Goal: Information Seeking & Learning: Learn about a topic

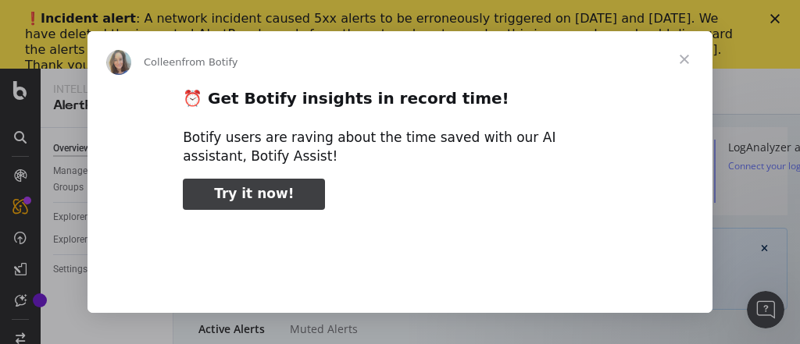
type input "322685"
click at [683, 58] on span "Close" at bounding box center [684, 59] width 56 height 56
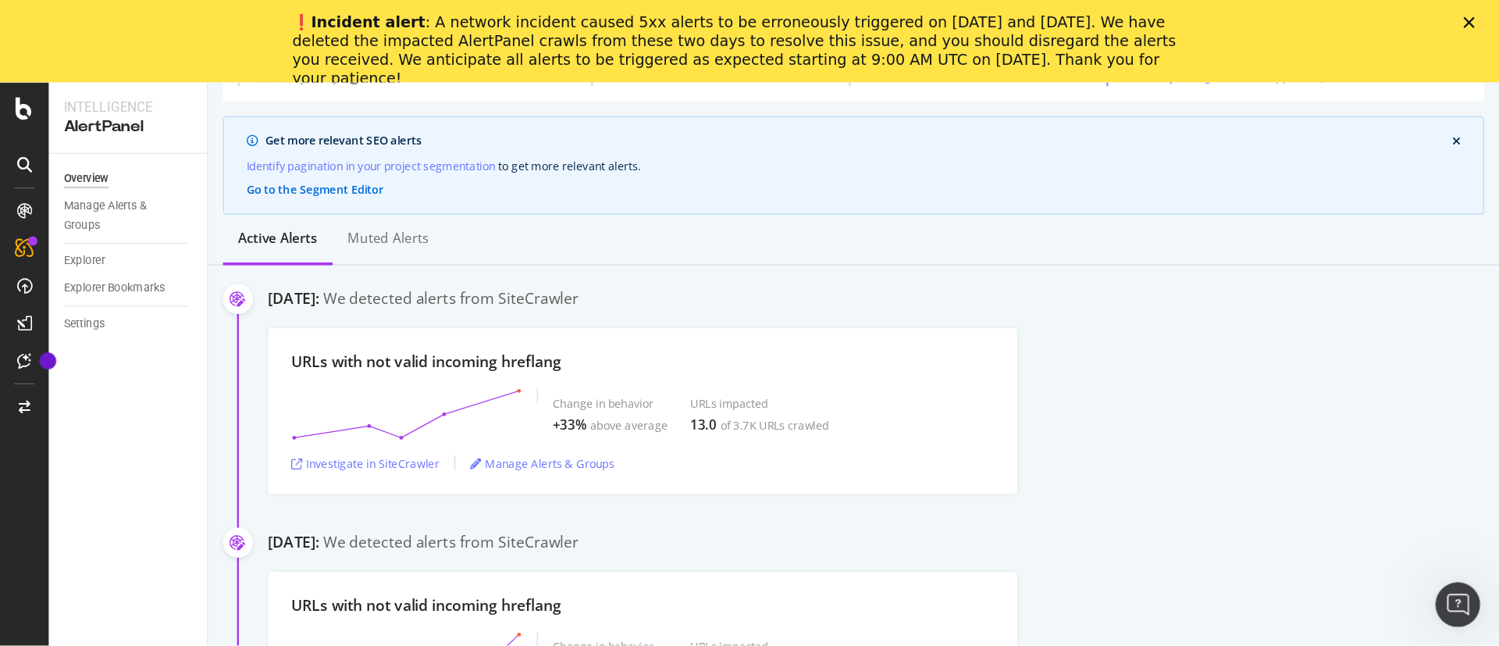
scroll to position [194, 0]
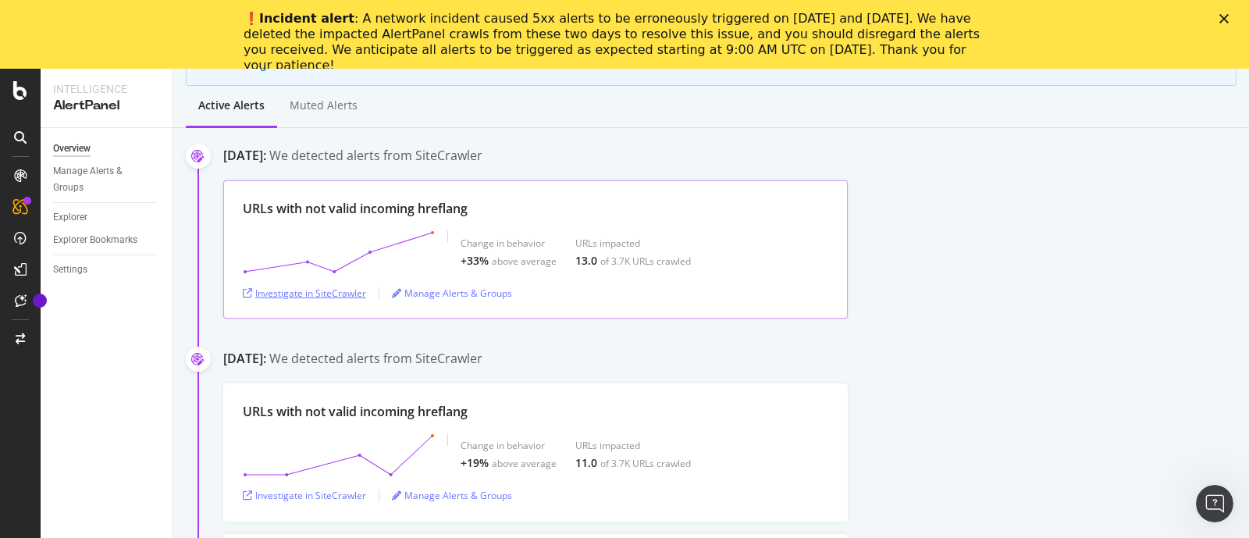
click at [315, 289] on div "Investigate in SiteCrawler" at bounding box center [304, 293] width 123 height 13
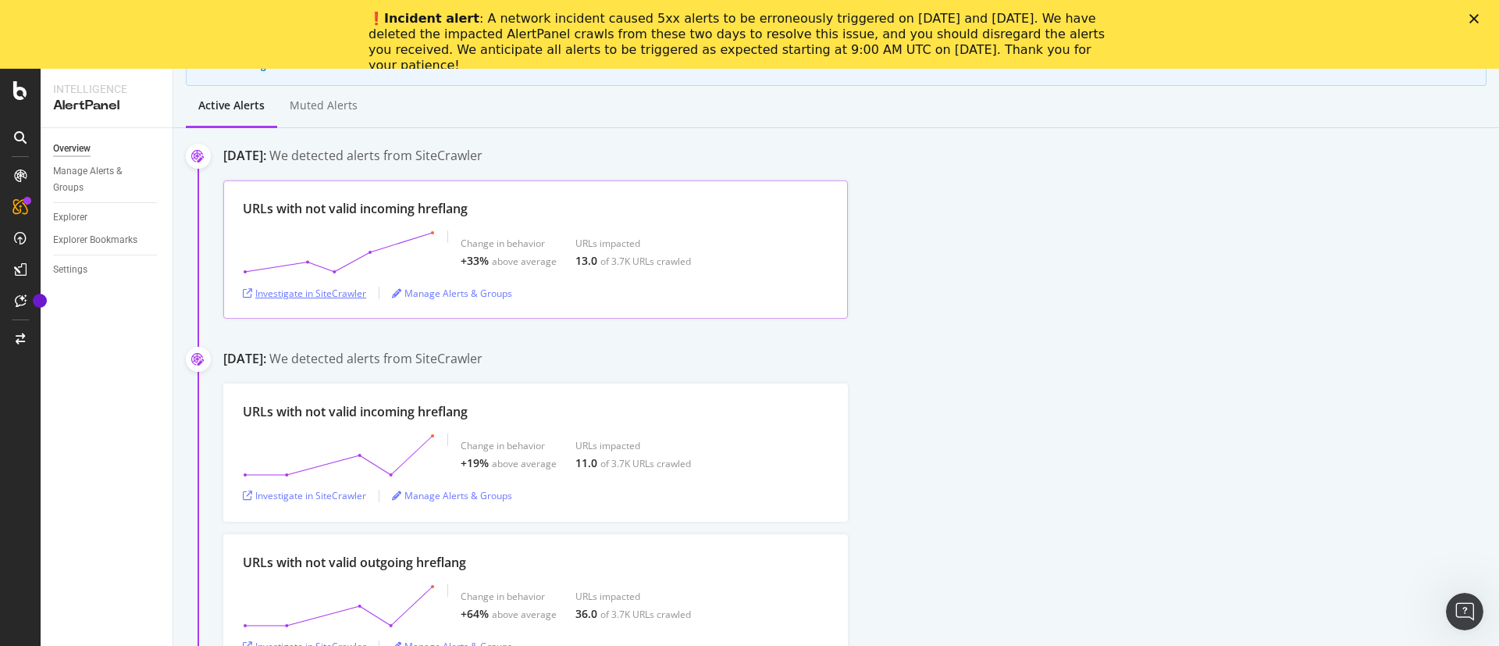
scroll to position [195, 0]
click at [87, 235] on div "SiteCrawler" at bounding box center [85, 241] width 55 height 16
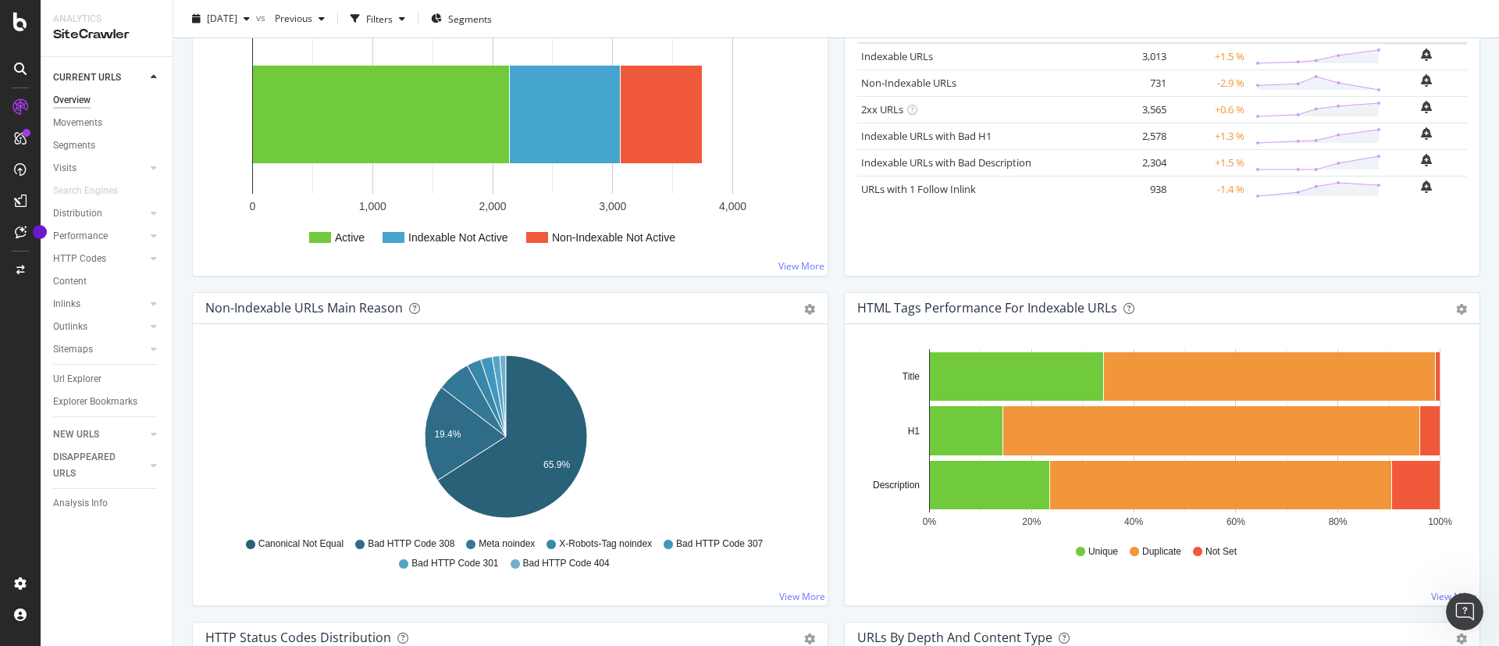
scroll to position [351, 0]
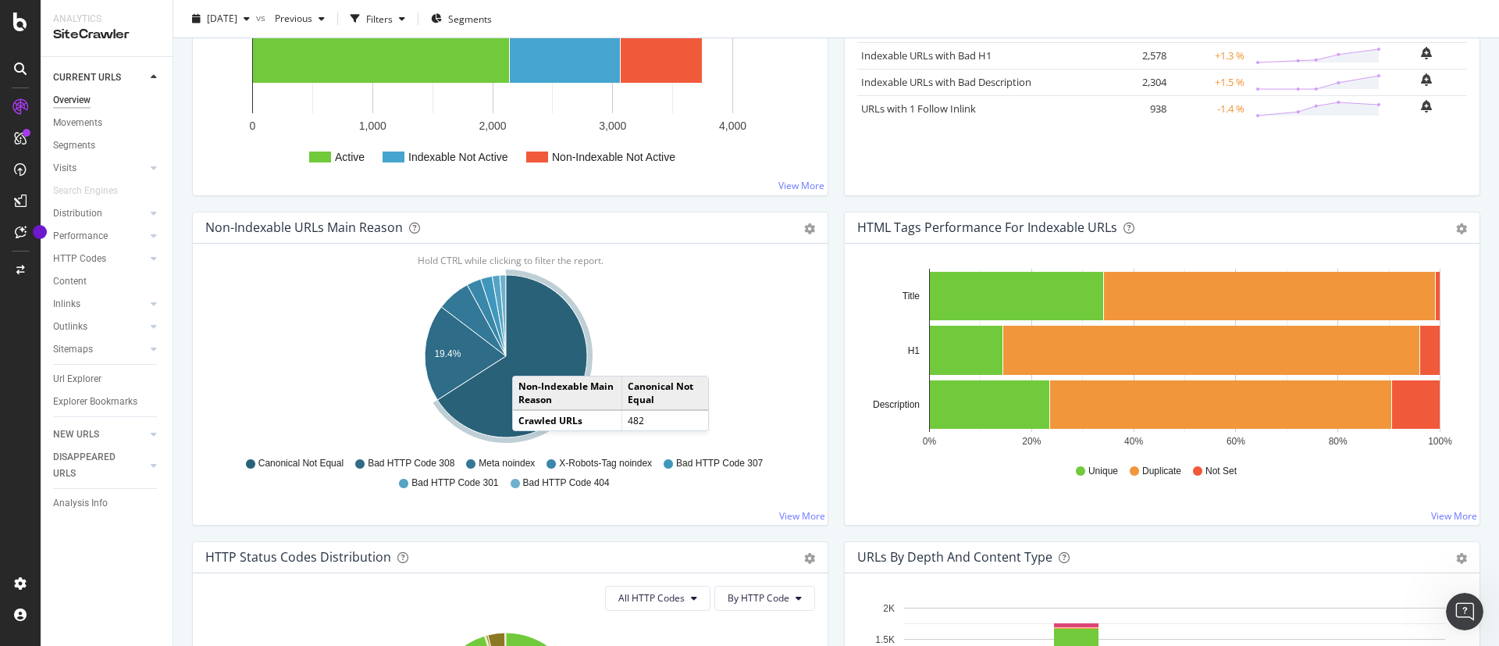
drag, startPoint x: 496, startPoint y: 382, endPoint x: 528, endPoint y: 360, distance: 38.8
click at [528, 344] on icon "A chart." at bounding box center [512, 356] width 150 height 162
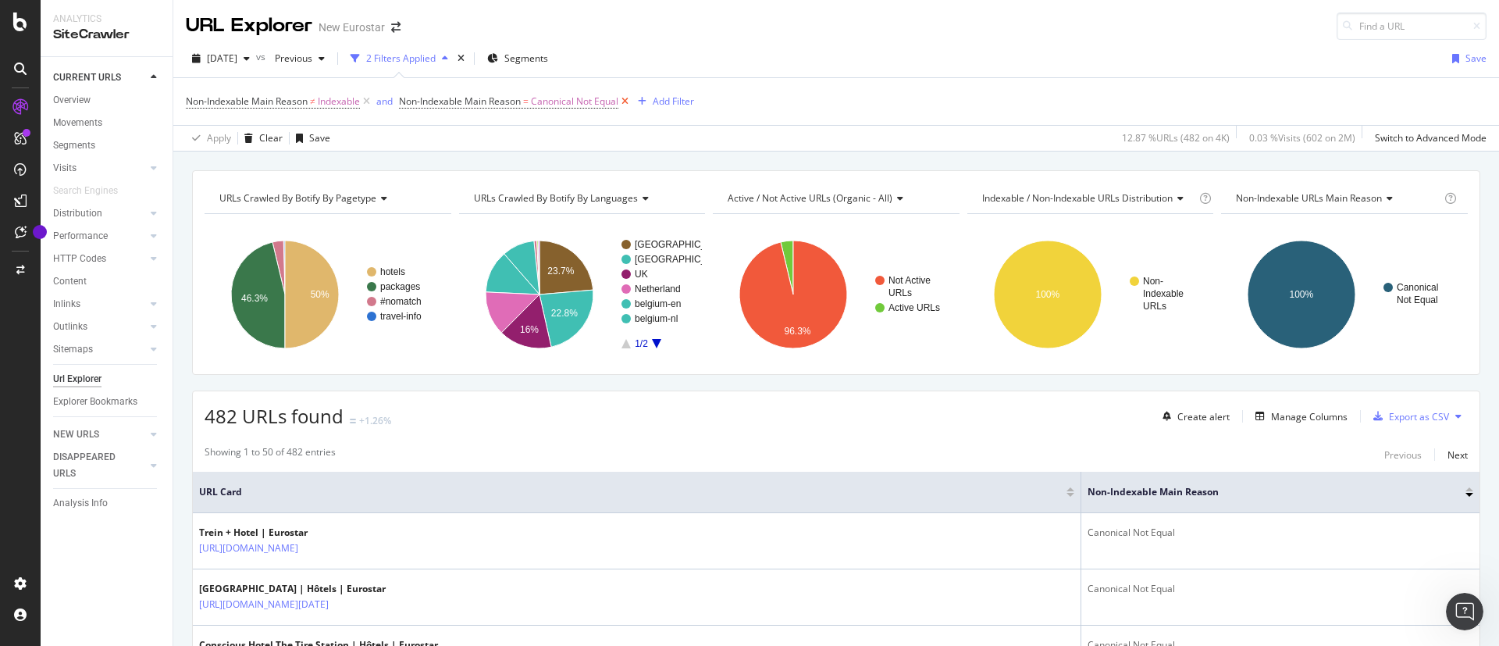
click at [622, 98] on icon at bounding box center [624, 102] width 13 height 16
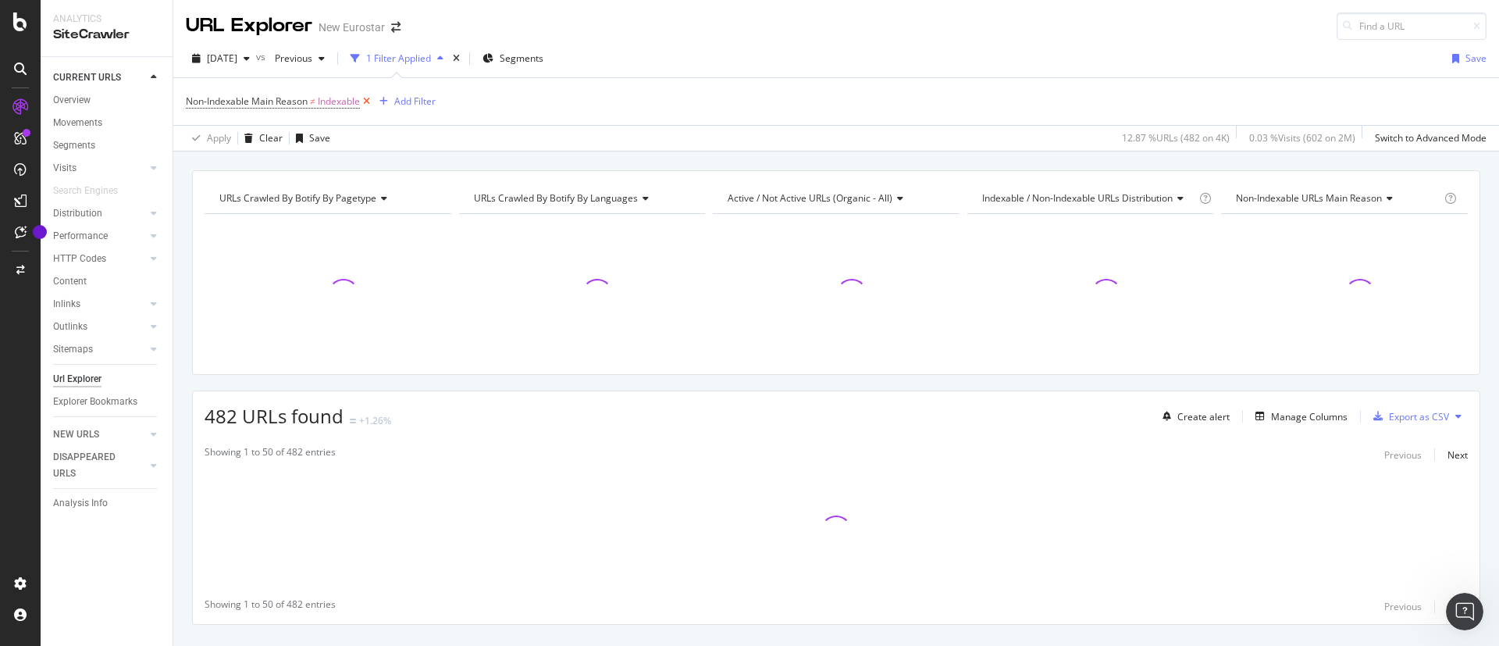
click at [366, 105] on icon at bounding box center [366, 102] width 13 height 16
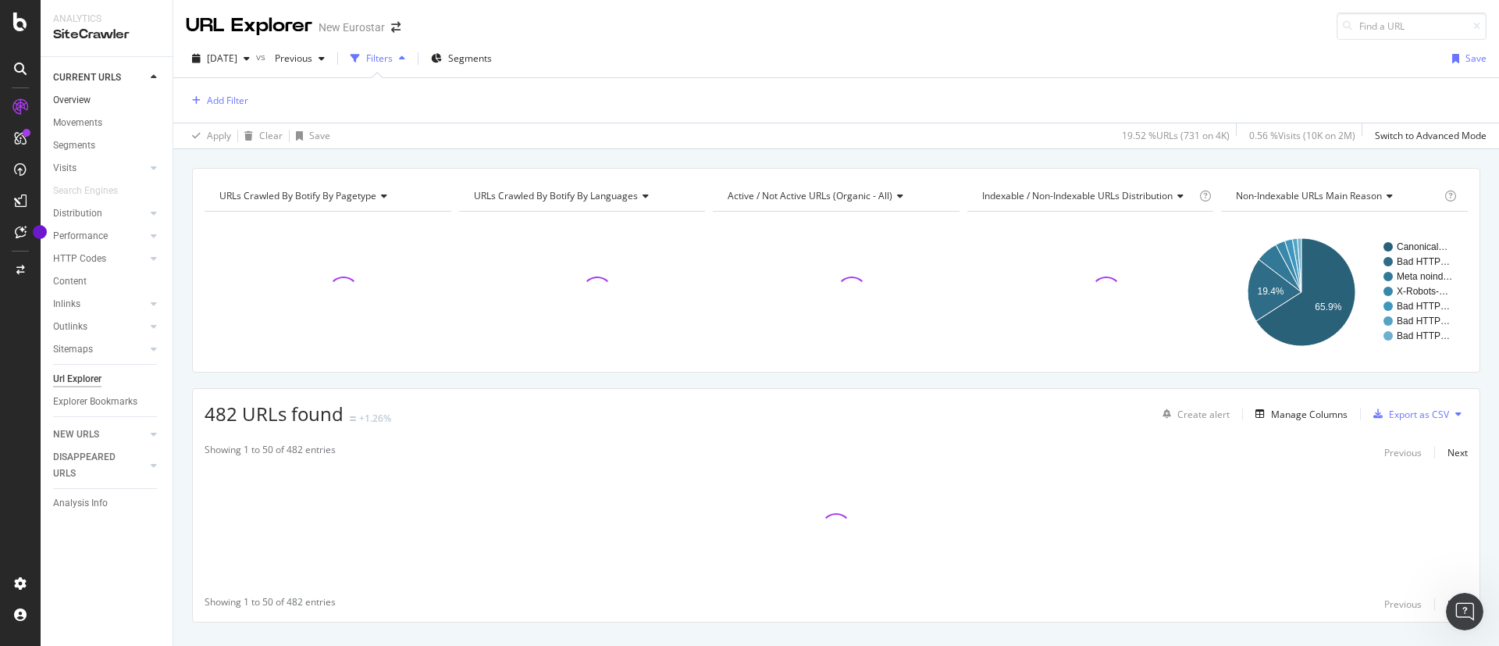
click at [98, 99] on link "Overview" at bounding box center [107, 100] width 109 height 16
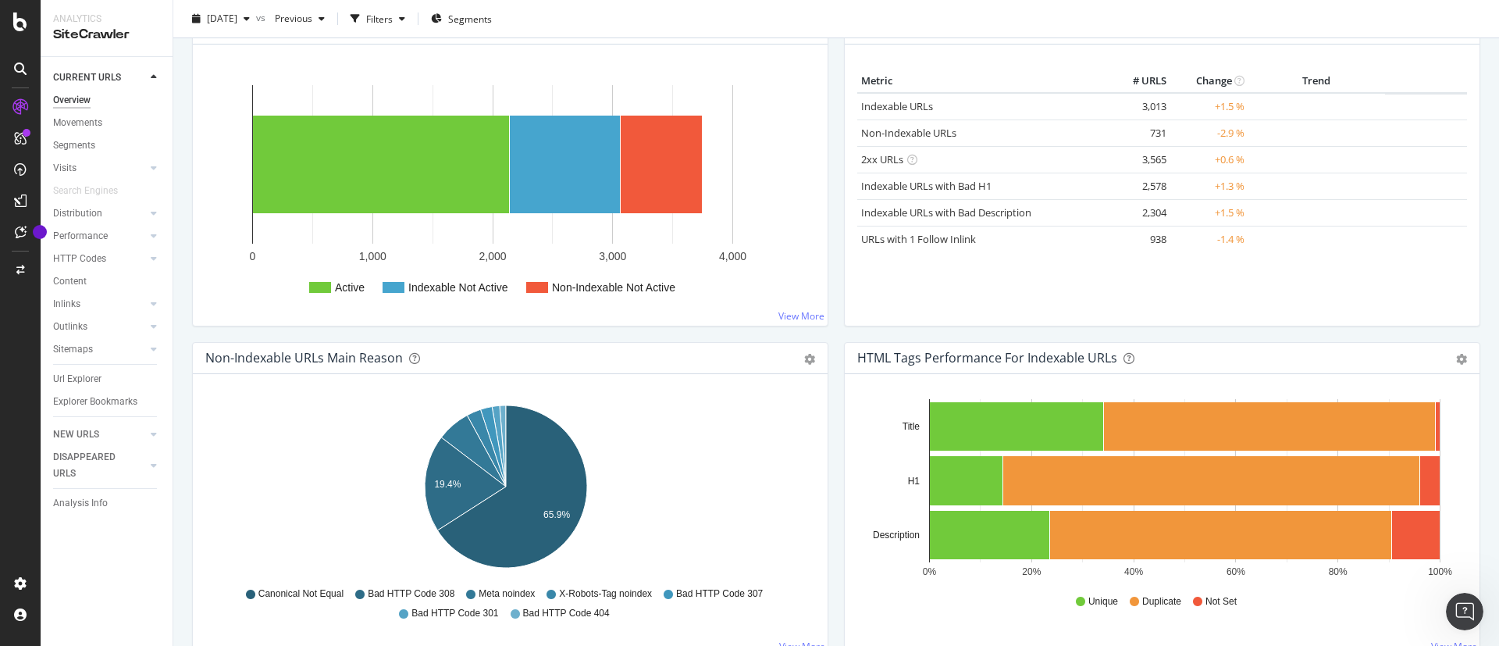
scroll to position [234, 0]
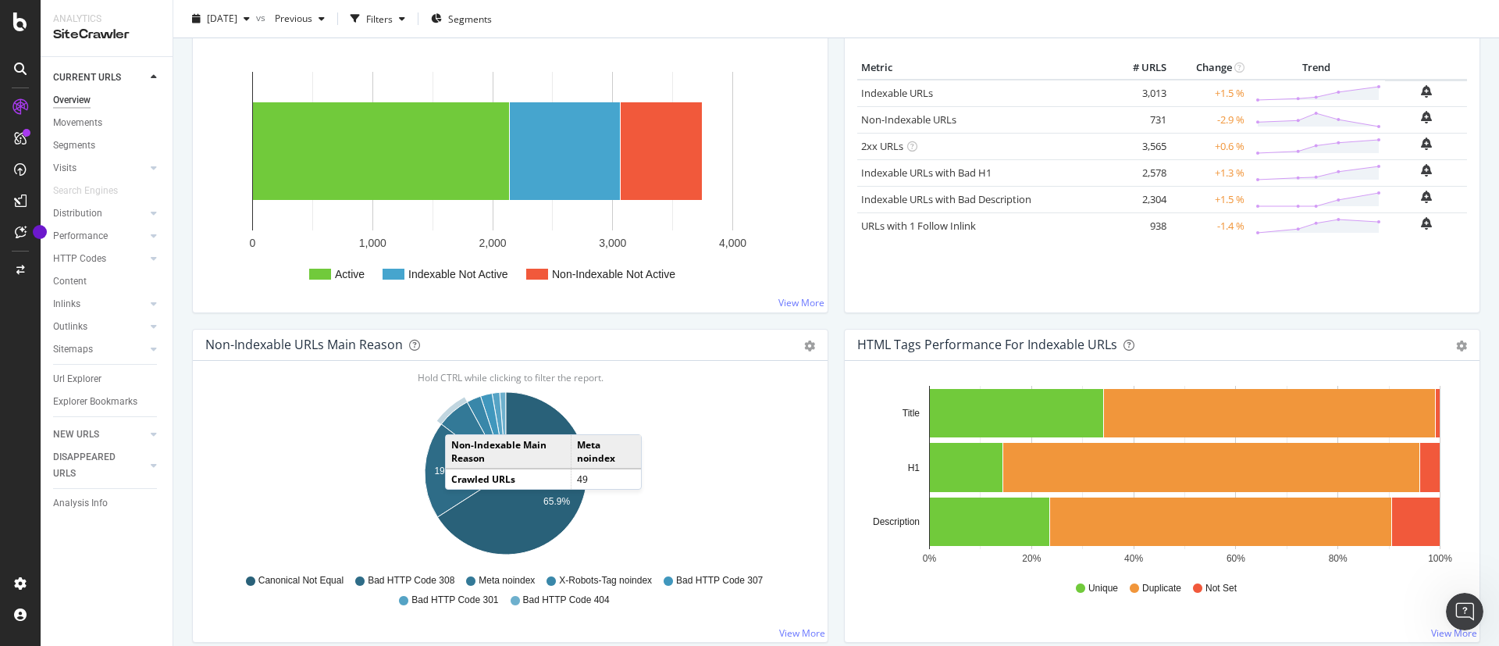
click at [461, 344] on icon "A chart." at bounding box center [473, 437] width 65 height 71
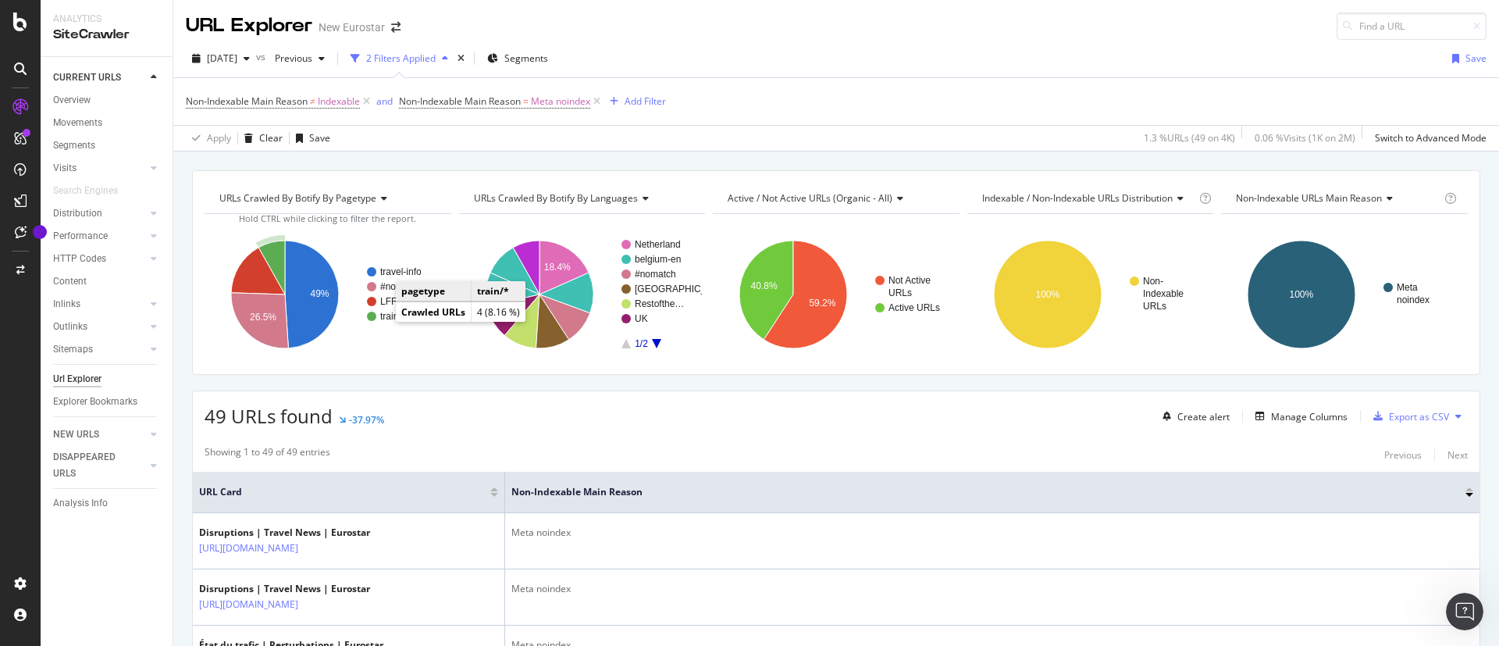
click at [390, 315] on text "train/*" at bounding box center [392, 316] width 25 height 11
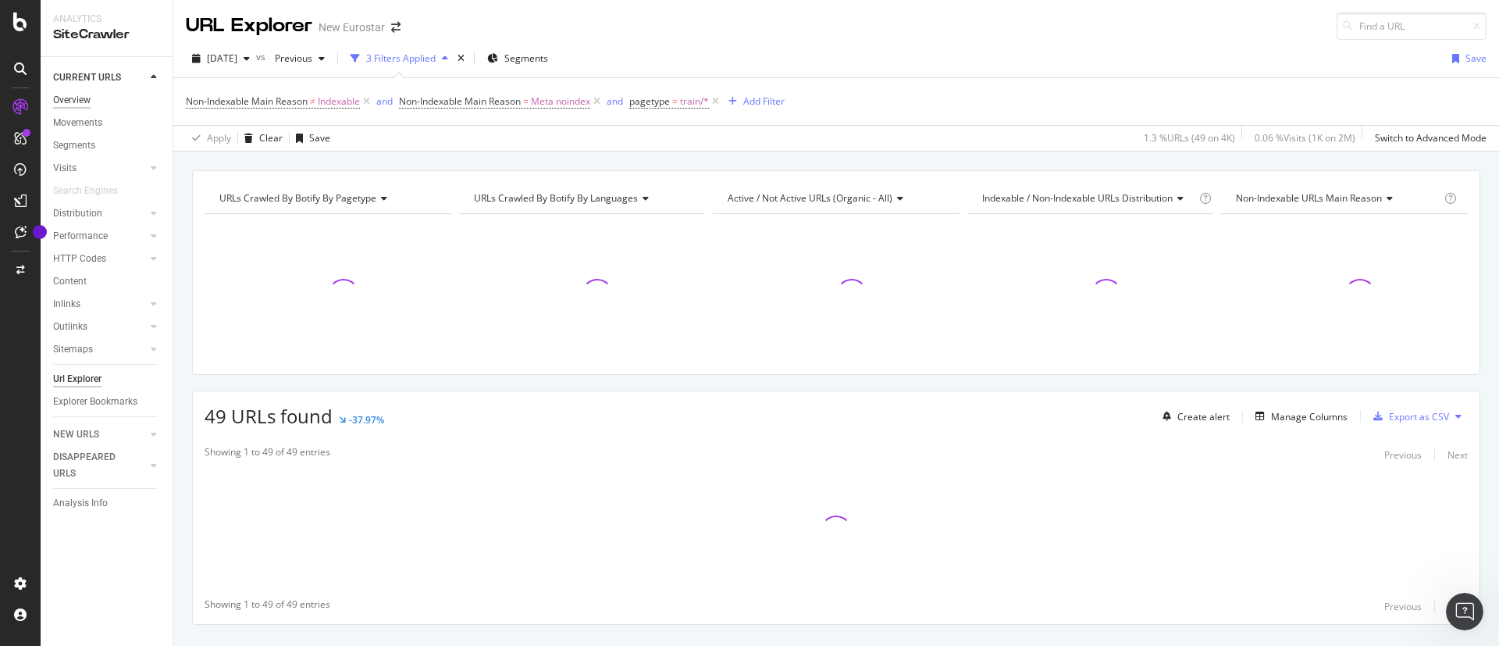
click at [63, 94] on div "Overview" at bounding box center [71, 100] width 37 height 16
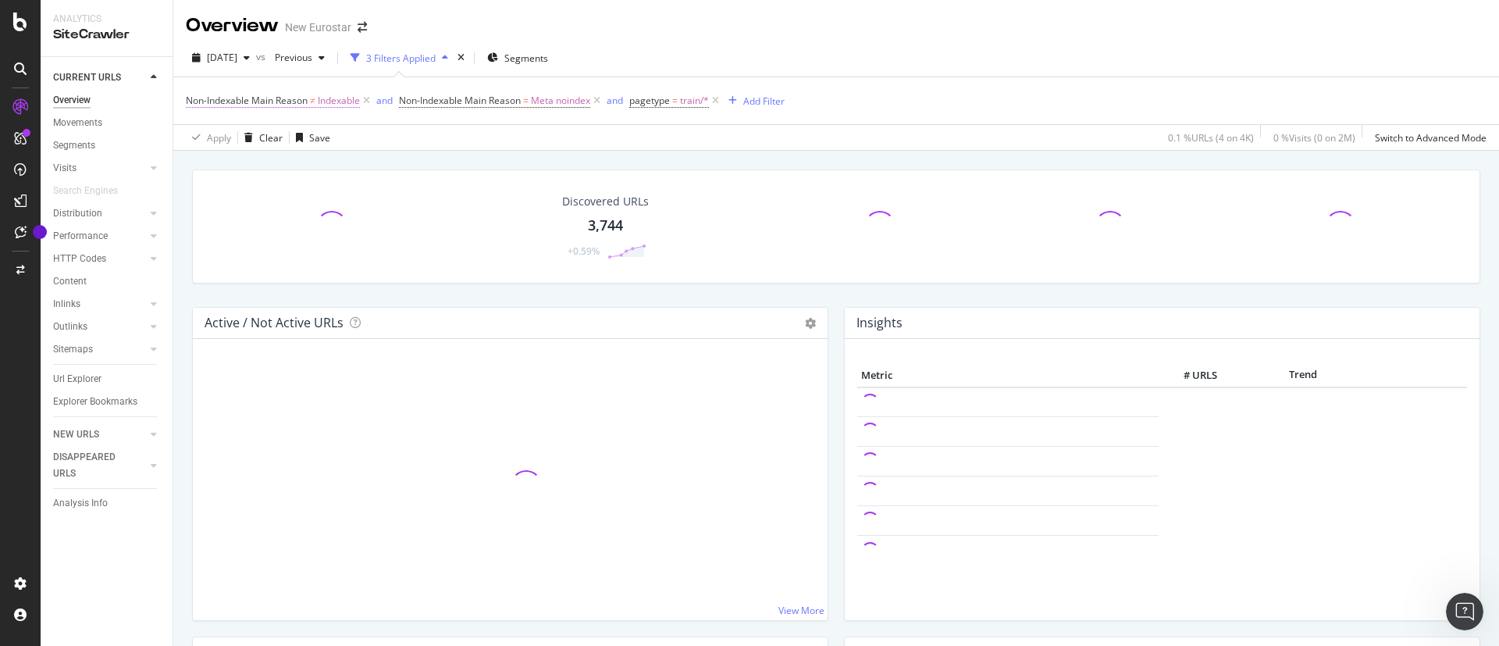
click at [369, 101] on icon at bounding box center [366, 101] width 13 height 16
click at [406, 112] on div "Non-Indexable Main Reason = Meta noindex and pagetype = train/* Add Filter" at bounding box center [836, 100] width 1301 height 47
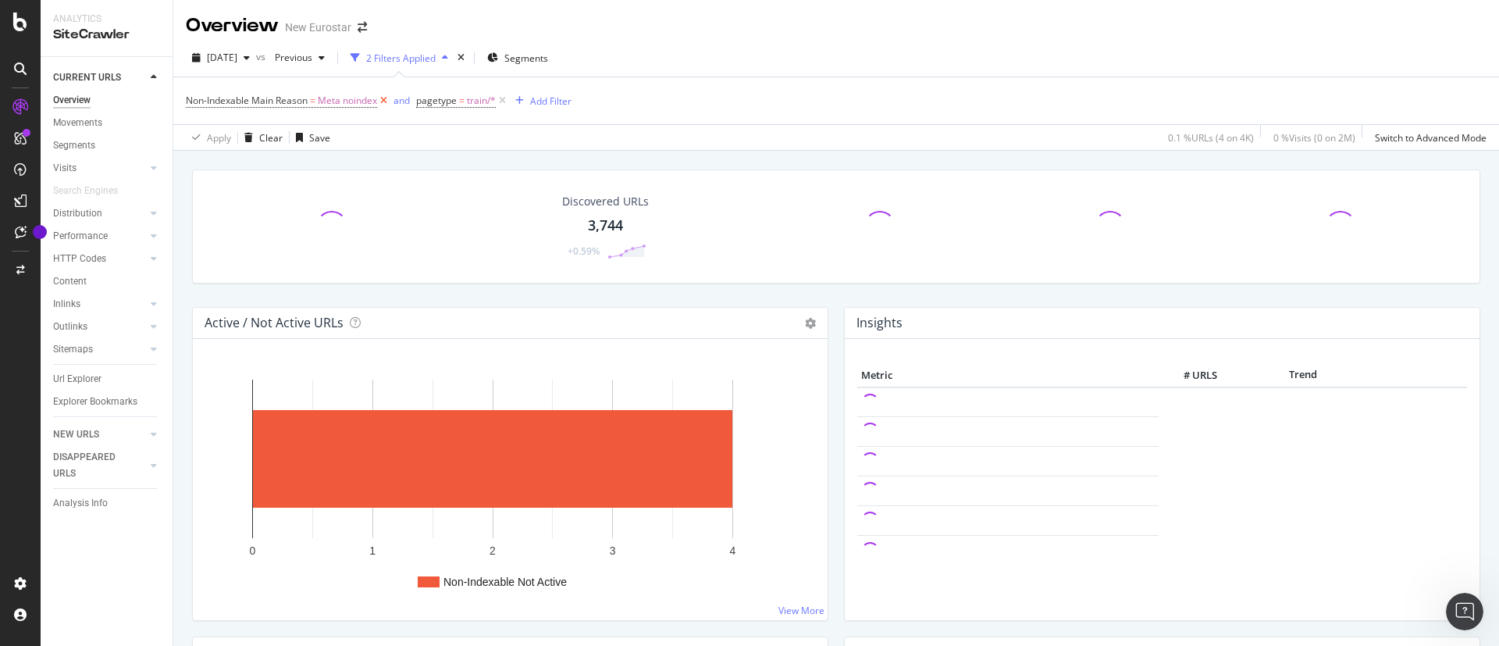
click at [387, 99] on icon at bounding box center [383, 101] width 13 height 16
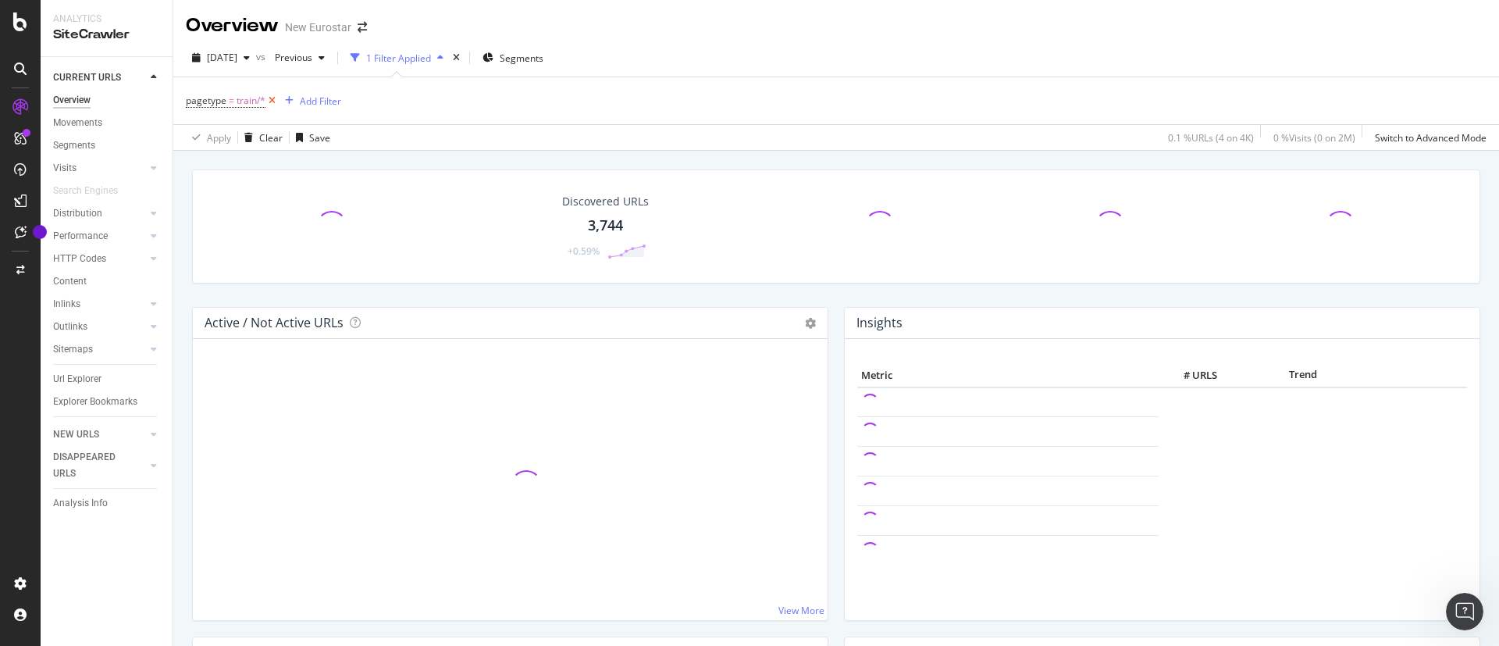
click at [278, 99] on icon at bounding box center [271, 101] width 13 height 16
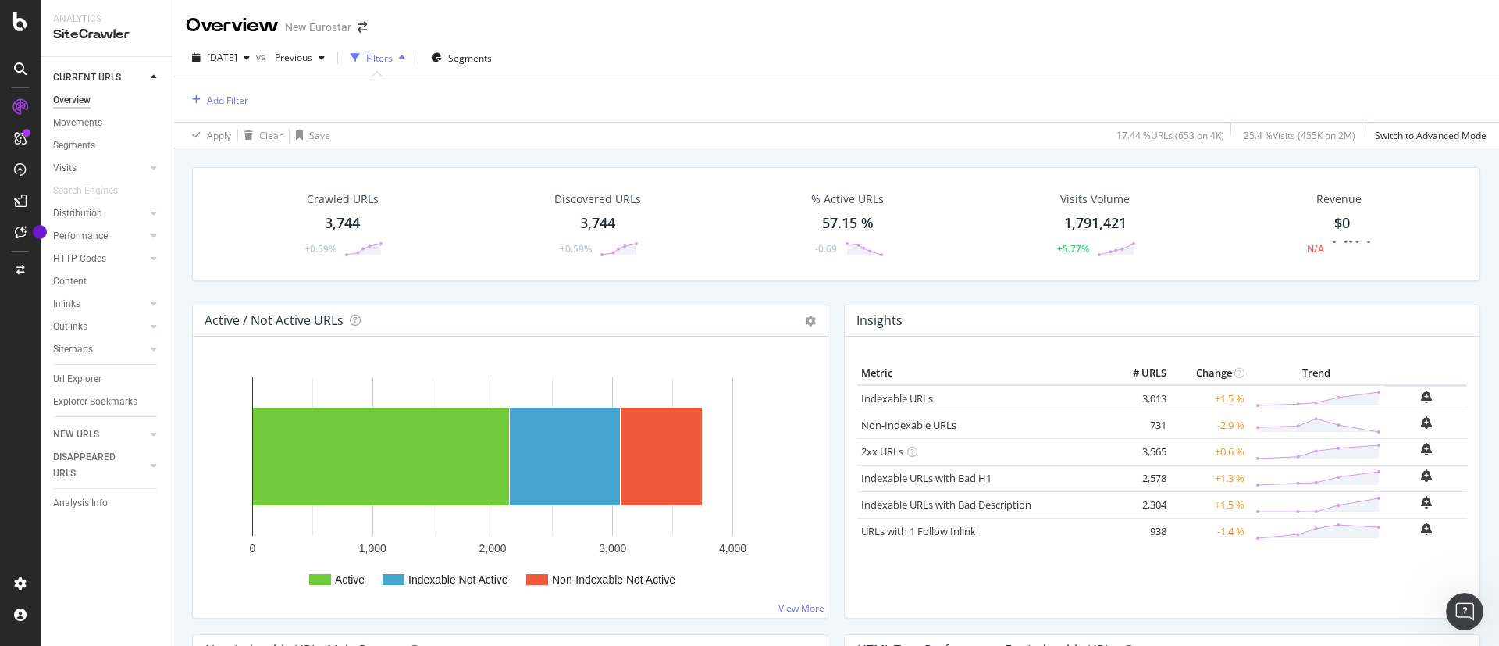
scroll to position [351, 0]
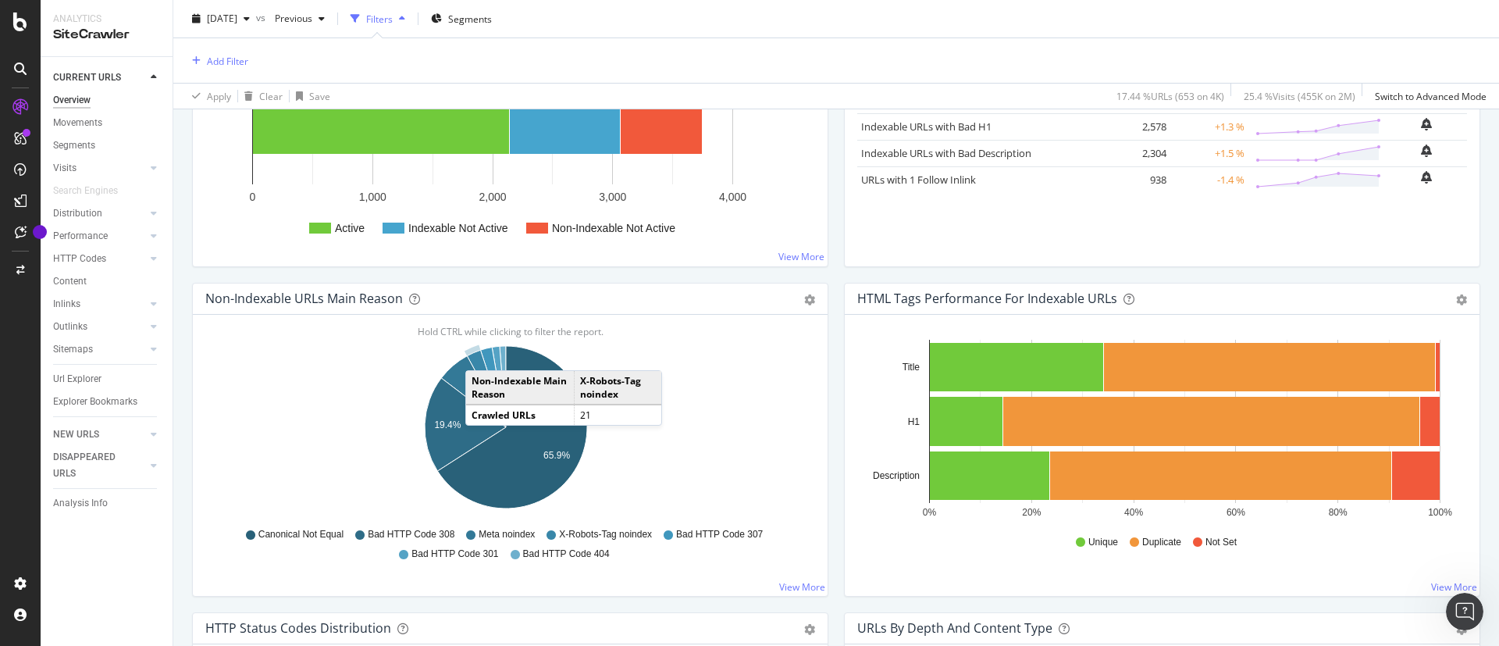
click at [481, 344] on icon "A chart." at bounding box center [486, 388] width 39 height 77
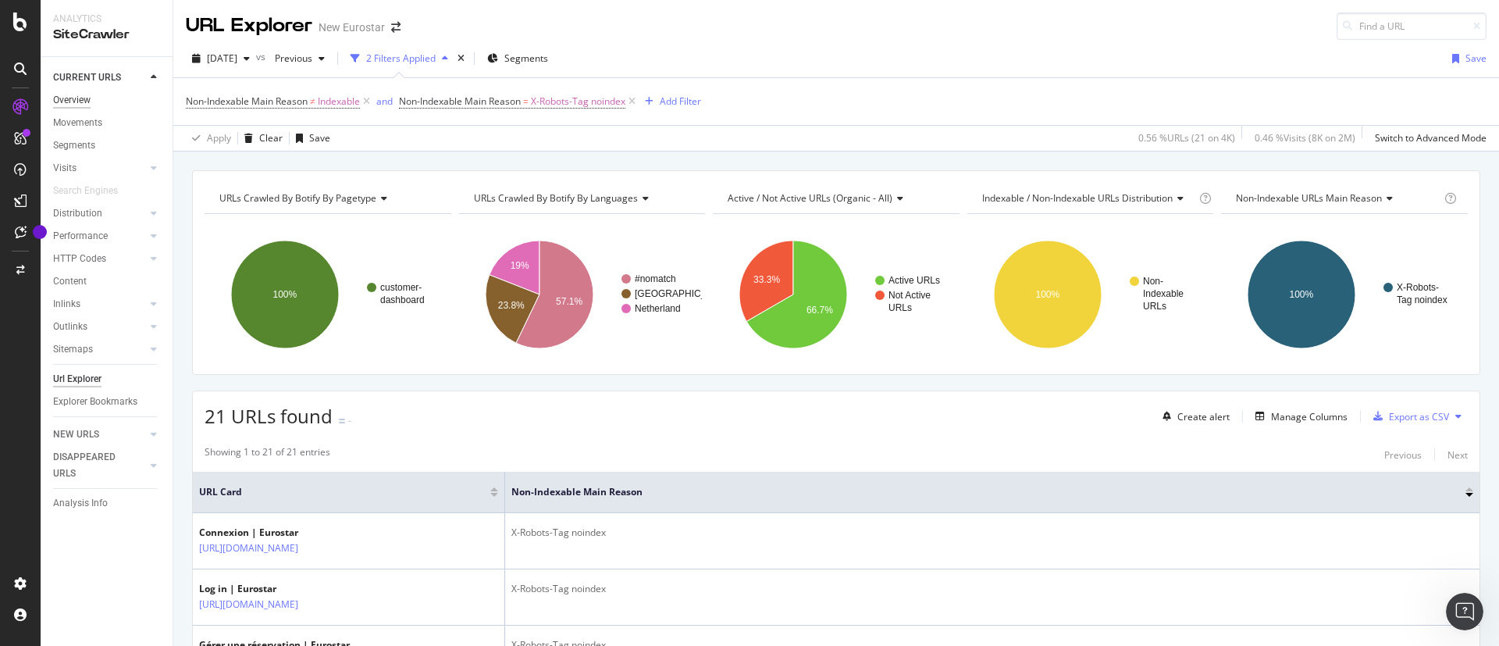
click at [75, 95] on div "Overview" at bounding box center [71, 100] width 37 height 16
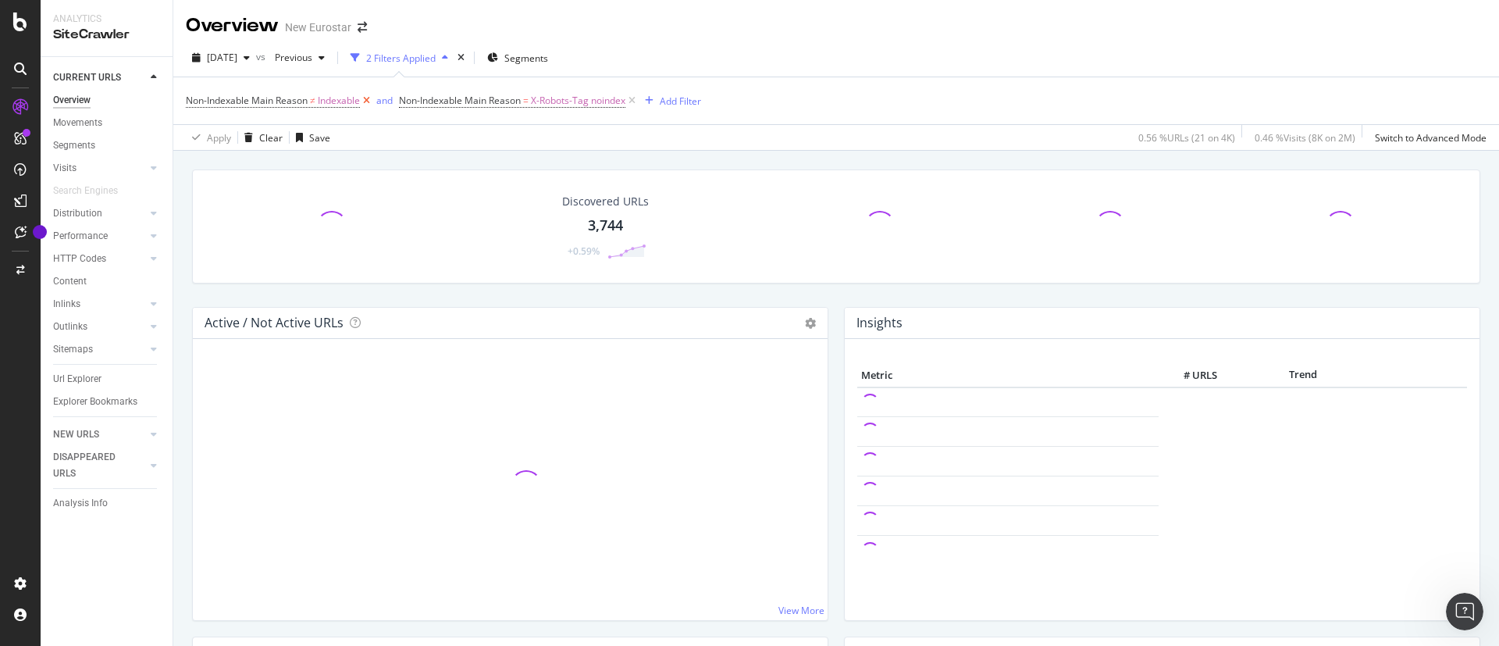
click at [368, 102] on icon at bounding box center [366, 101] width 13 height 16
click at [416, 101] on icon at bounding box center [418, 101] width 13 height 16
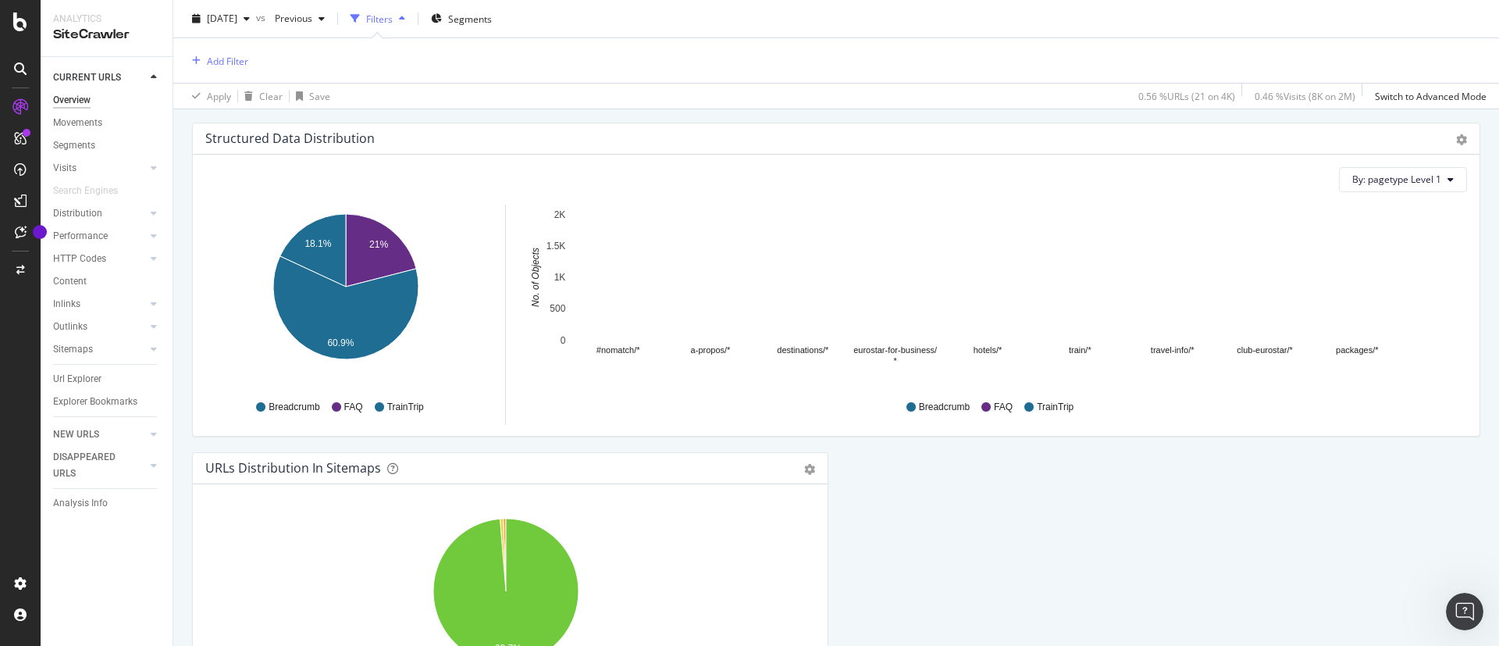
scroll to position [1523, 0]
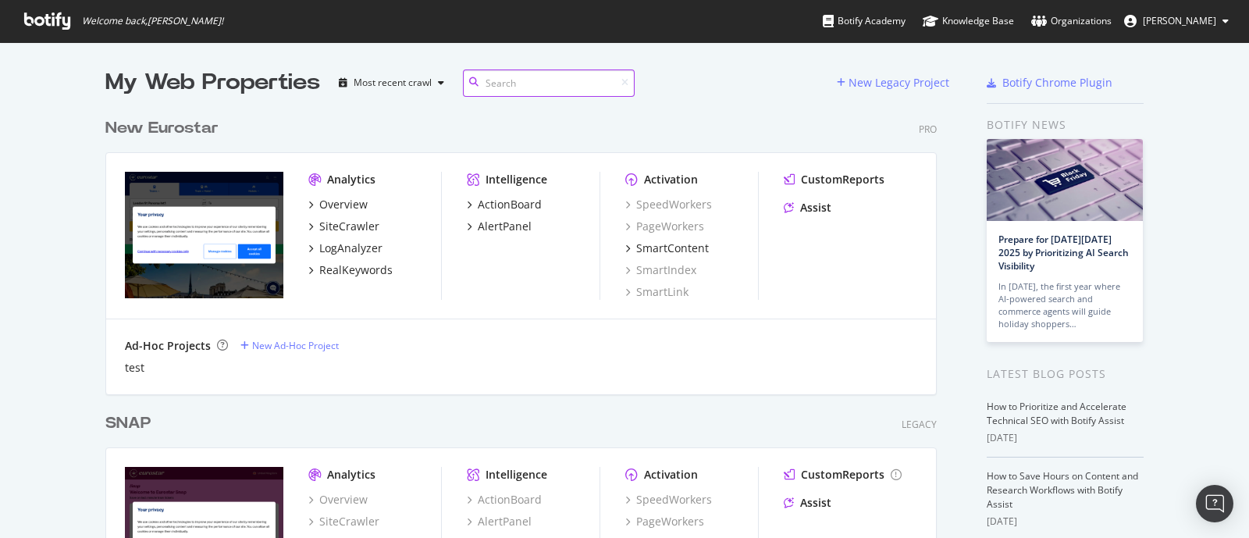
scroll to position [500, 829]
click at [195, 123] on div "New Eurostar" at bounding box center [161, 128] width 113 height 23
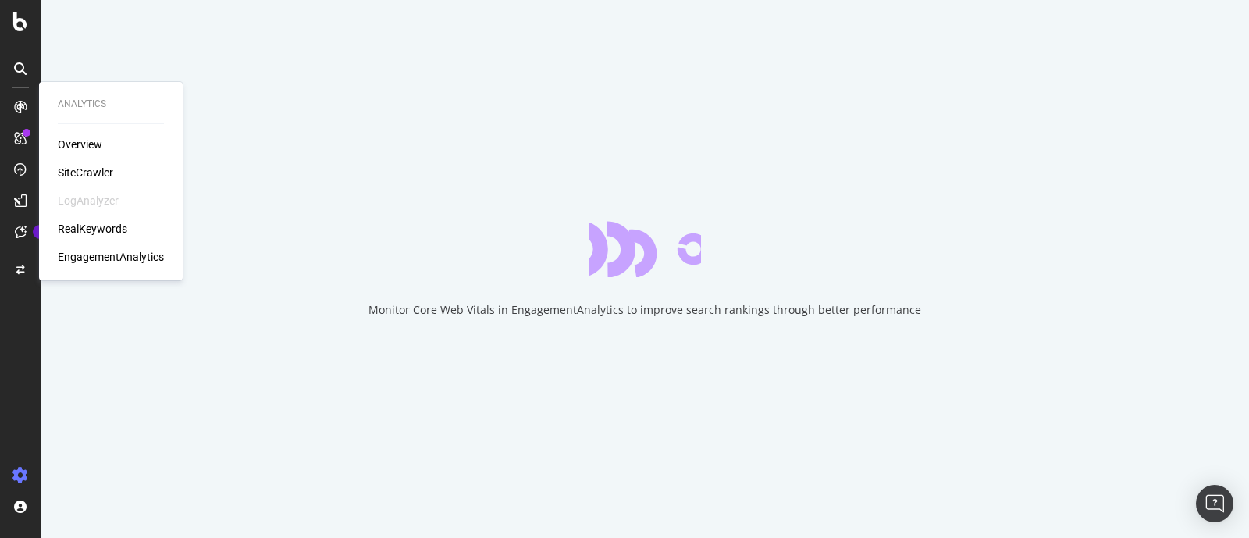
click at [97, 168] on div "SiteCrawler" at bounding box center [85, 173] width 55 height 16
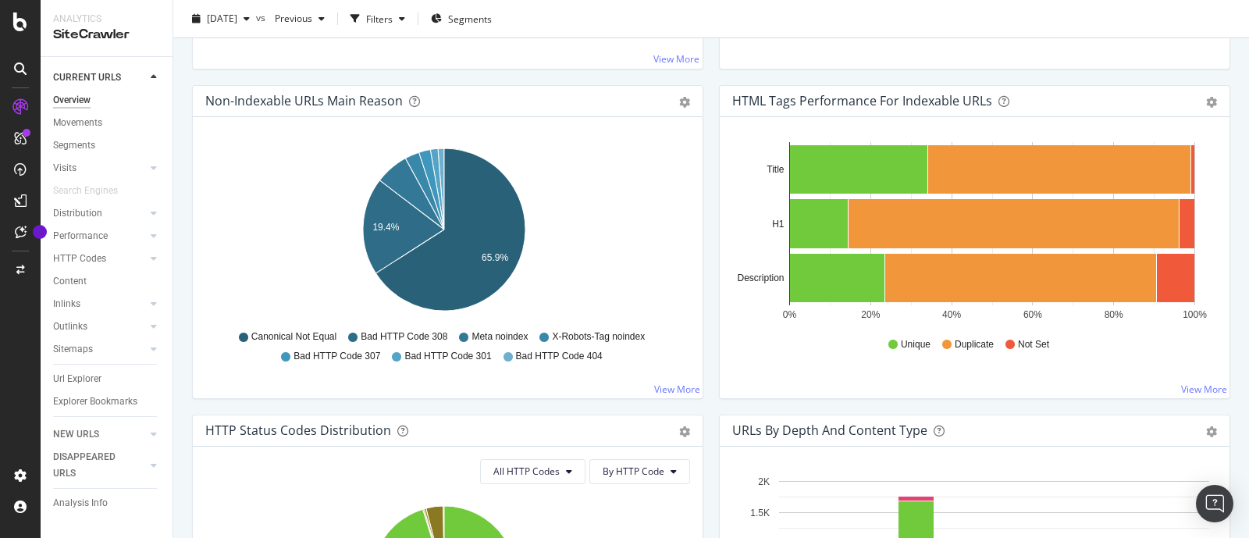
scroll to position [488, 0]
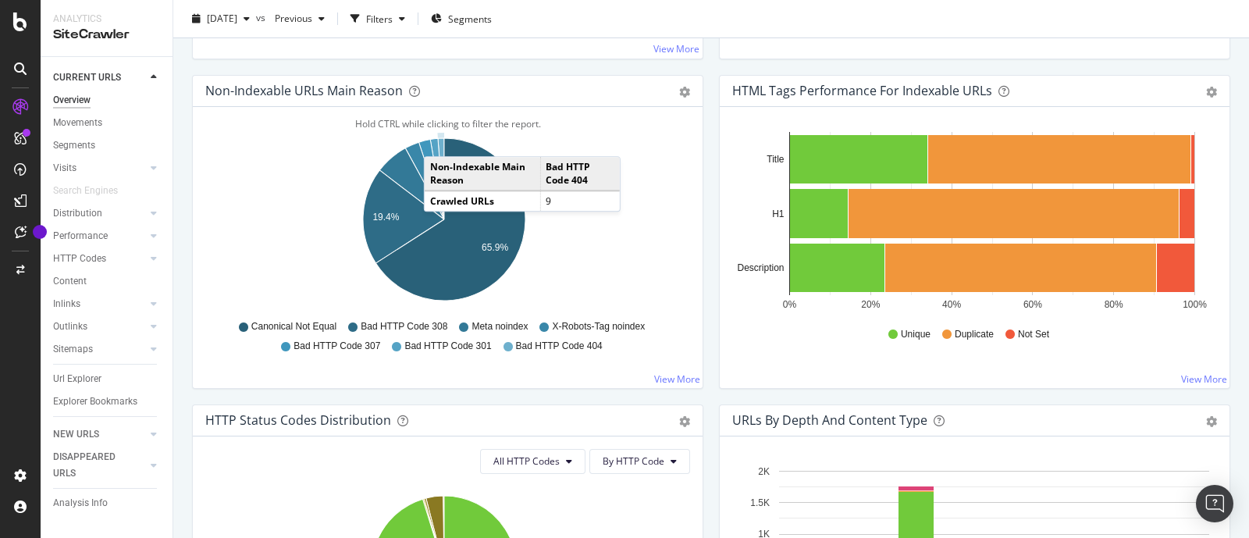
click at [440, 140] on icon "A chart." at bounding box center [441, 178] width 6 height 81
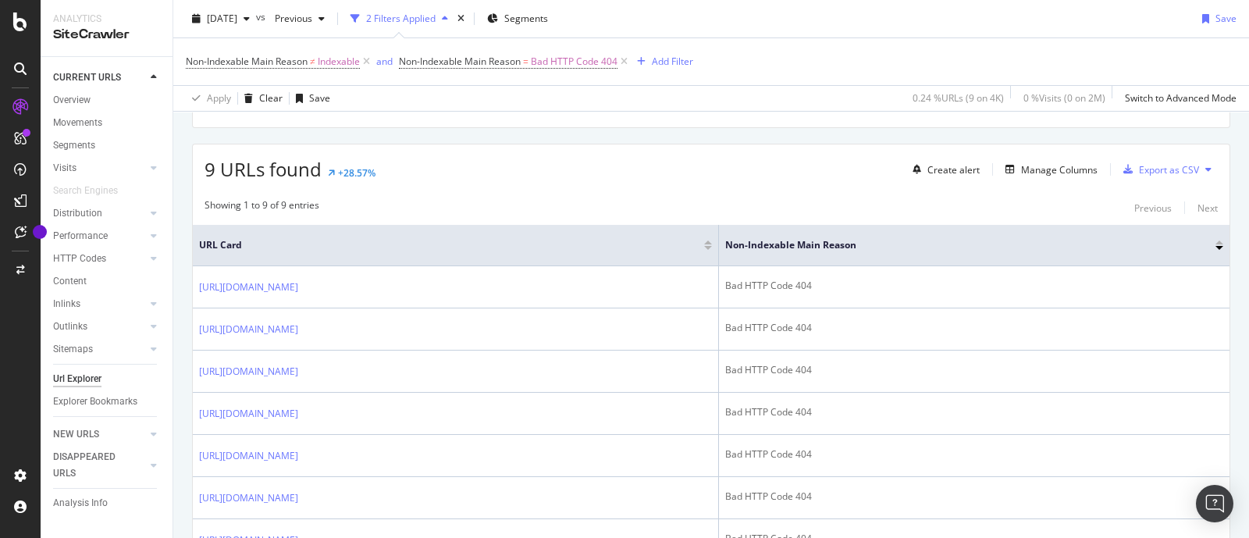
scroll to position [149, 0]
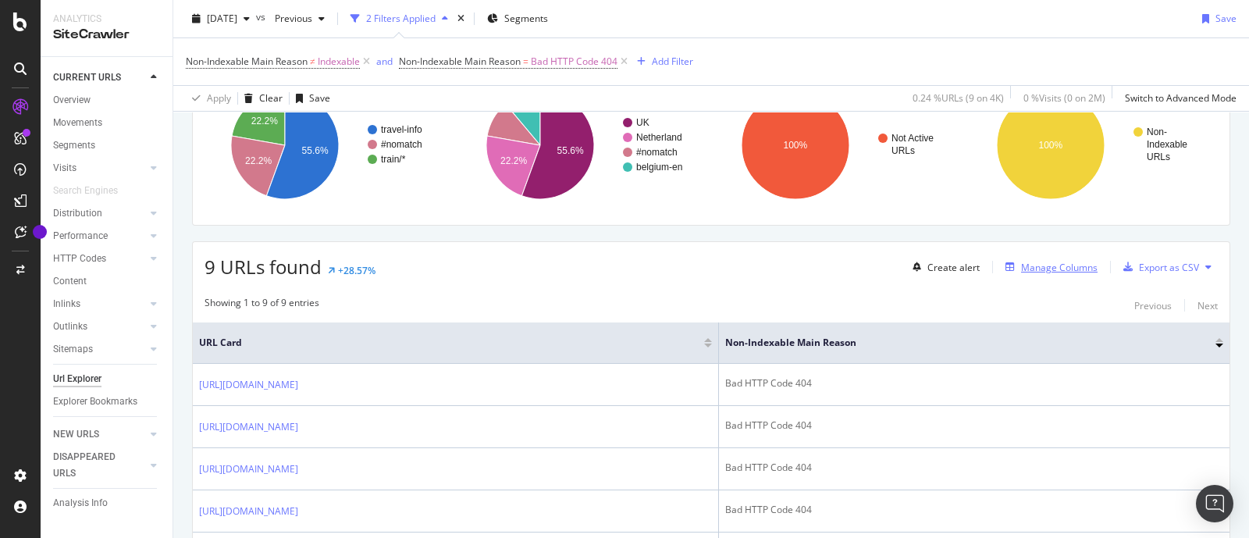
click at [799, 272] on div "Manage Columns" at bounding box center [1059, 267] width 77 height 13
click at [799, 269] on div "Manage Columns" at bounding box center [1059, 267] width 77 height 13
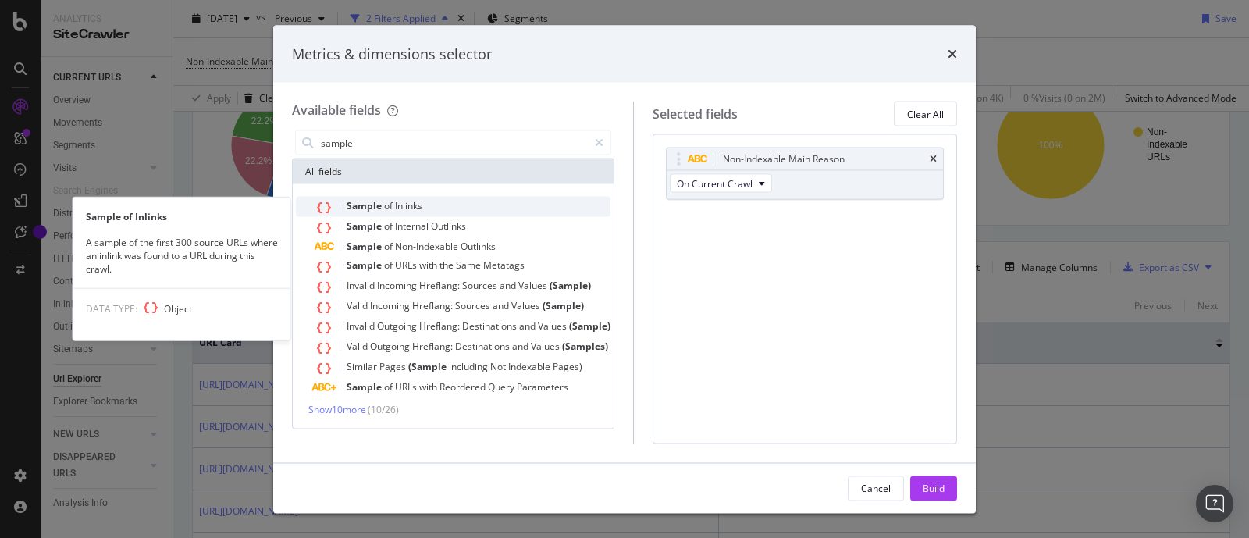
type input "sample"
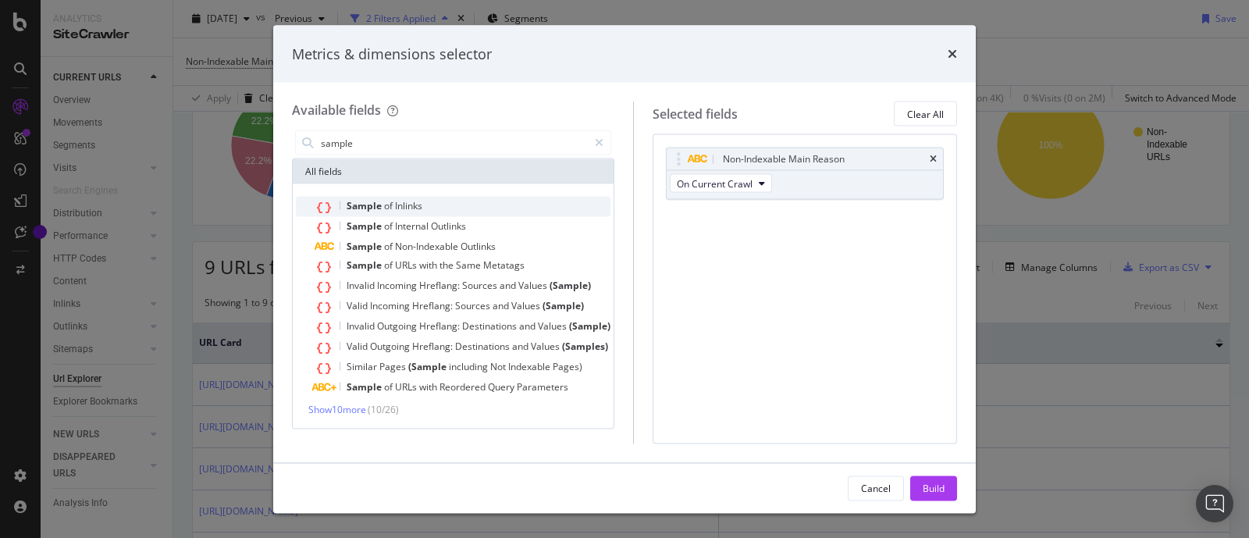
click at [404, 207] on span "Inlinks" at bounding box center [408, 205] width 27 height 13
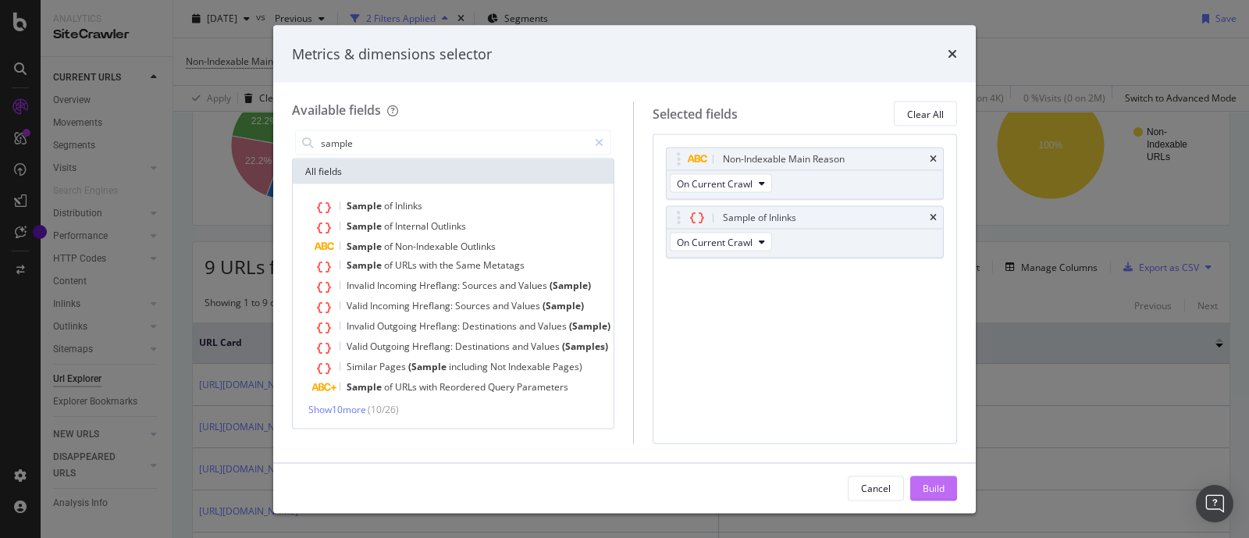
click at [799, 344] on div "Build" at bounding box center [934, 487] width 22 height 13
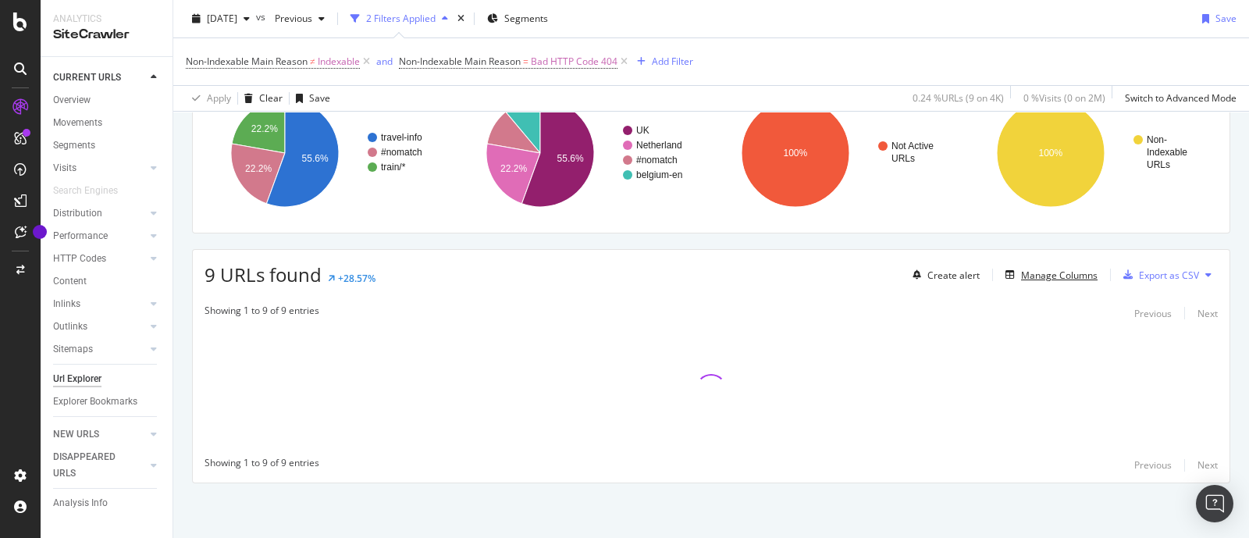
scroll to position [141, 0]
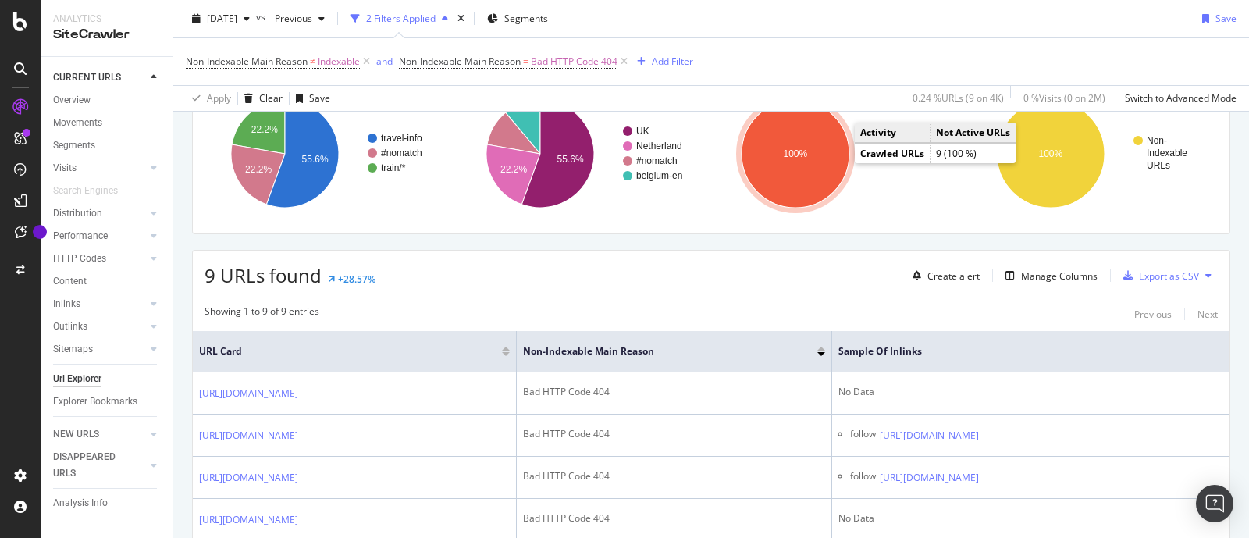
click at [799, 157] on ellipse "A chart." at bounding box center [796, 154] width 114 height 114
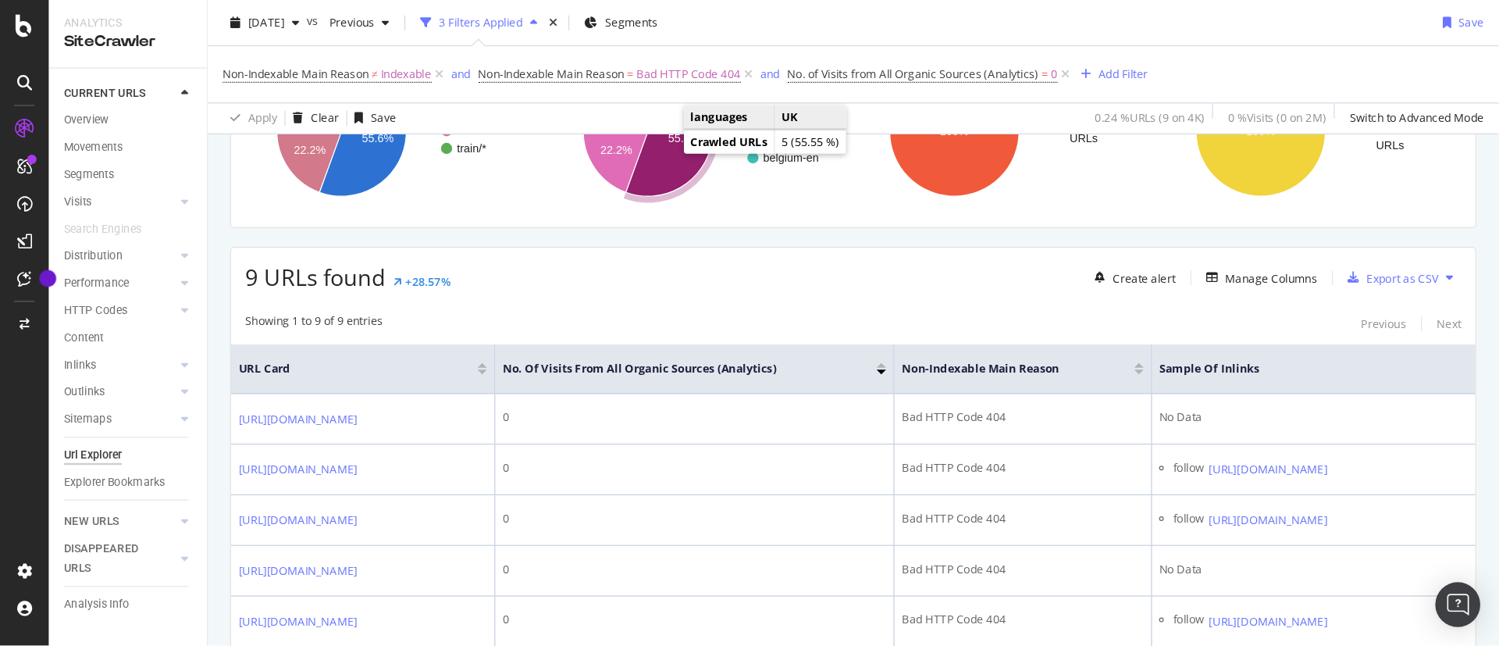
scroll to position [238, 0]
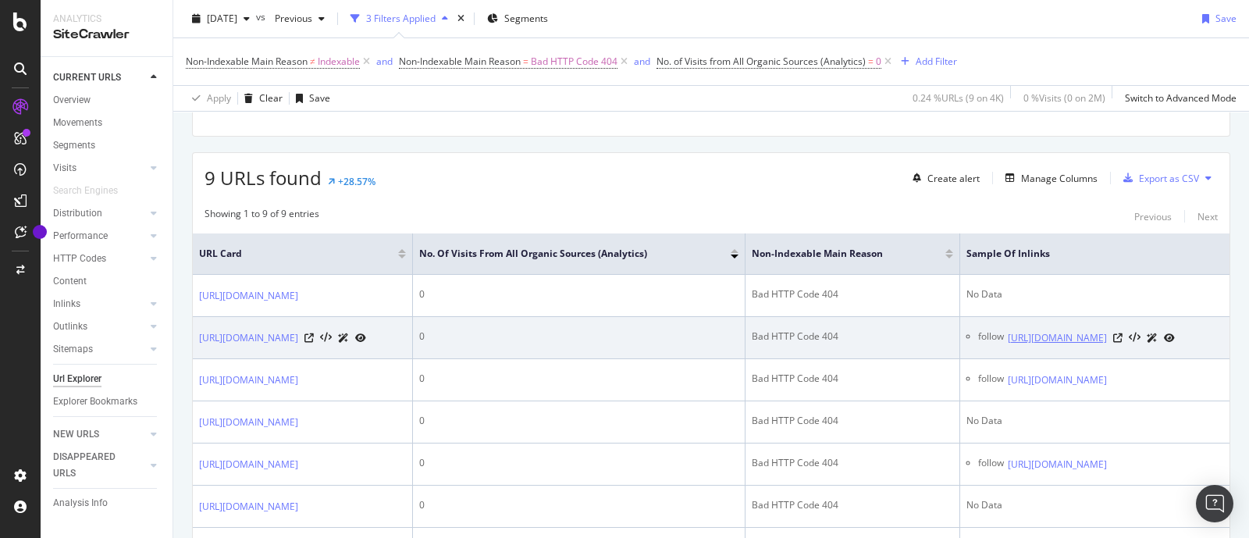
click at [799, 337] on link "https://www.eurostar.com/nl-nl/trein/geneve-amsterdam" at bounding box center [1057, 338] width 99 height 16
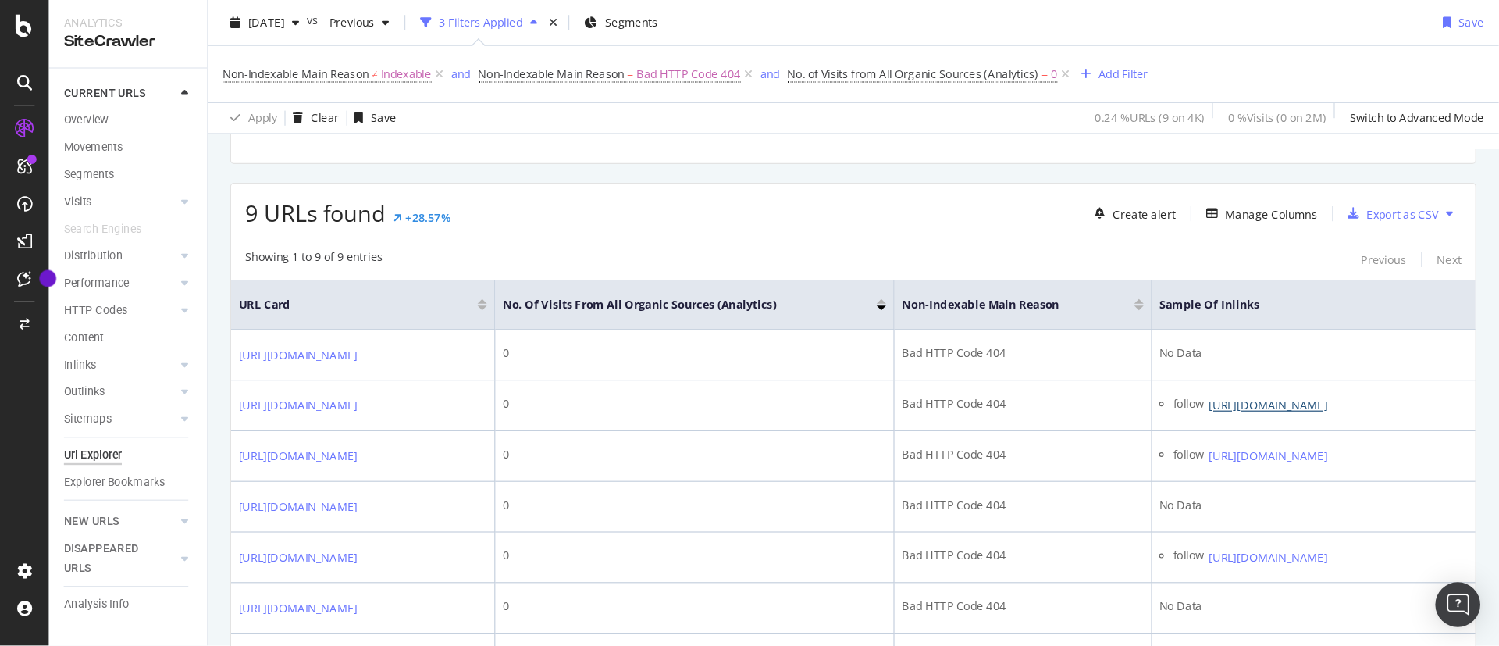
scroll to position [239, 0]
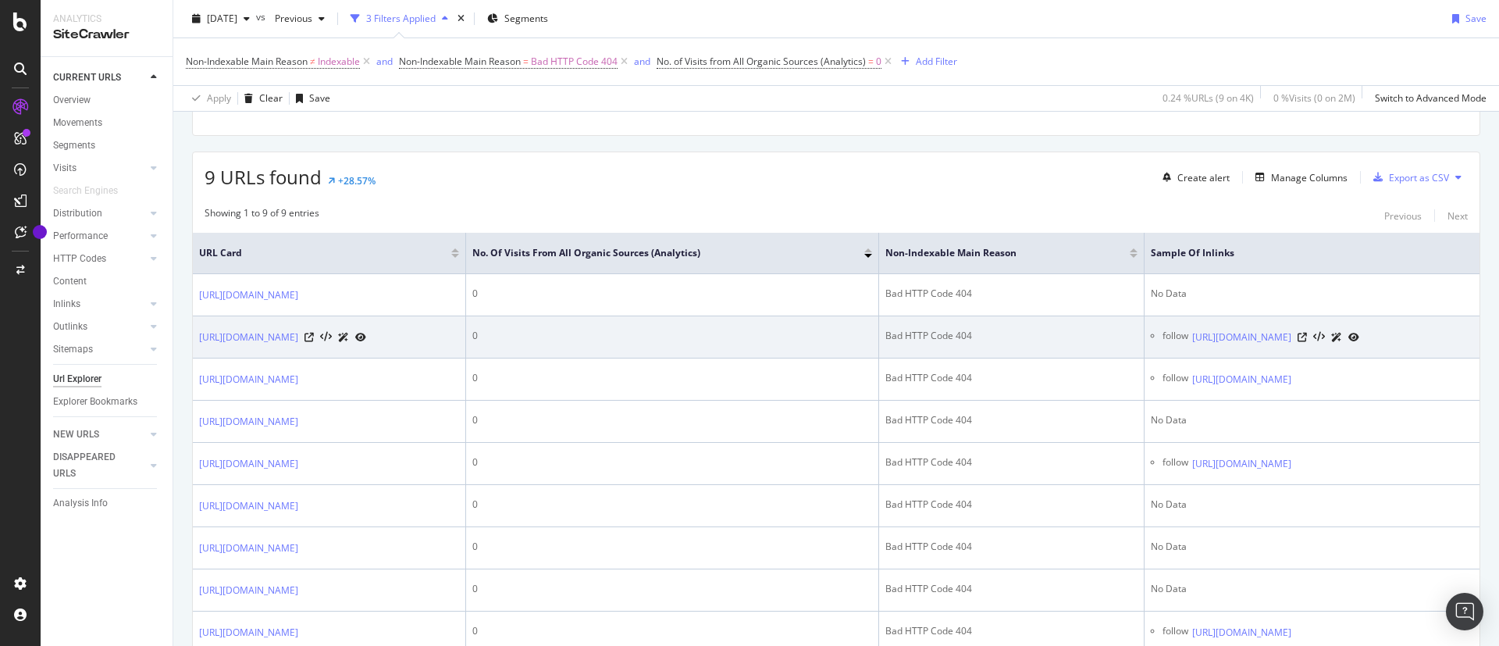
drag, startPoint x: 1321, startPoint y: 344, endPoint x: 1365, endPoint y: 327, distance: 47.0
click at [799, 336] on div at bounding box center [1329, 337] width 62 height 16
click at [799, 333] on icon at bounding box center [1302, 337] width 9 height 9
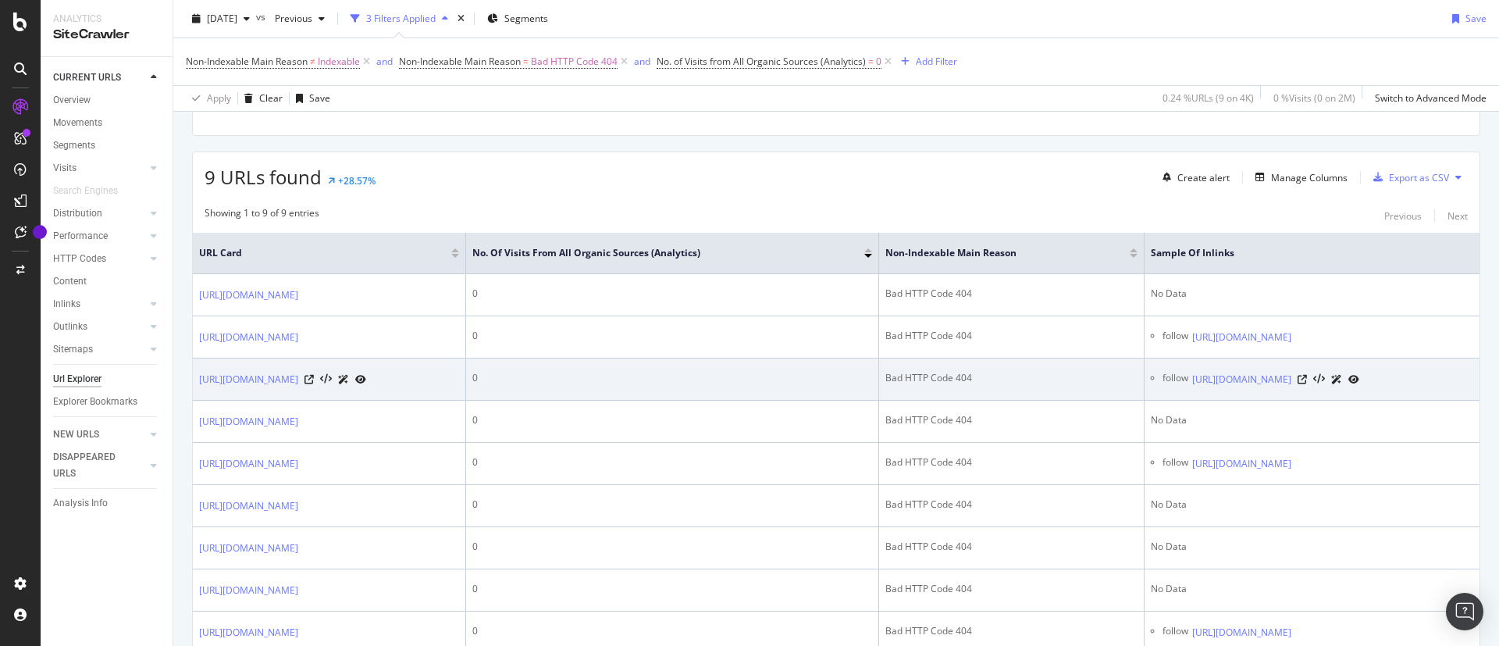
scroll to position [440, 0]
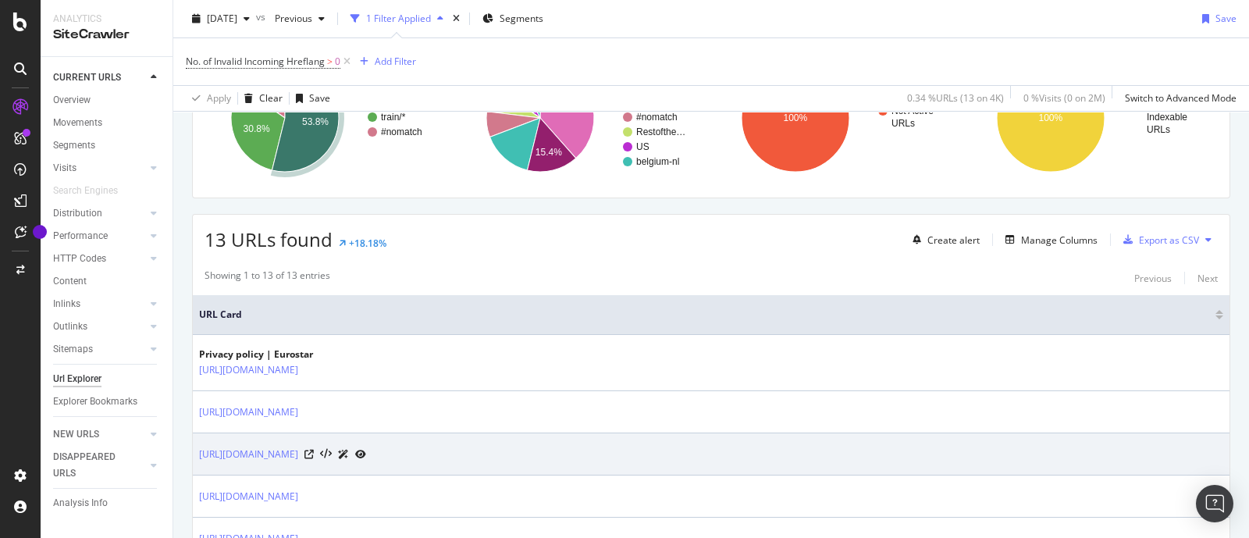
scroll to position [194, 0]
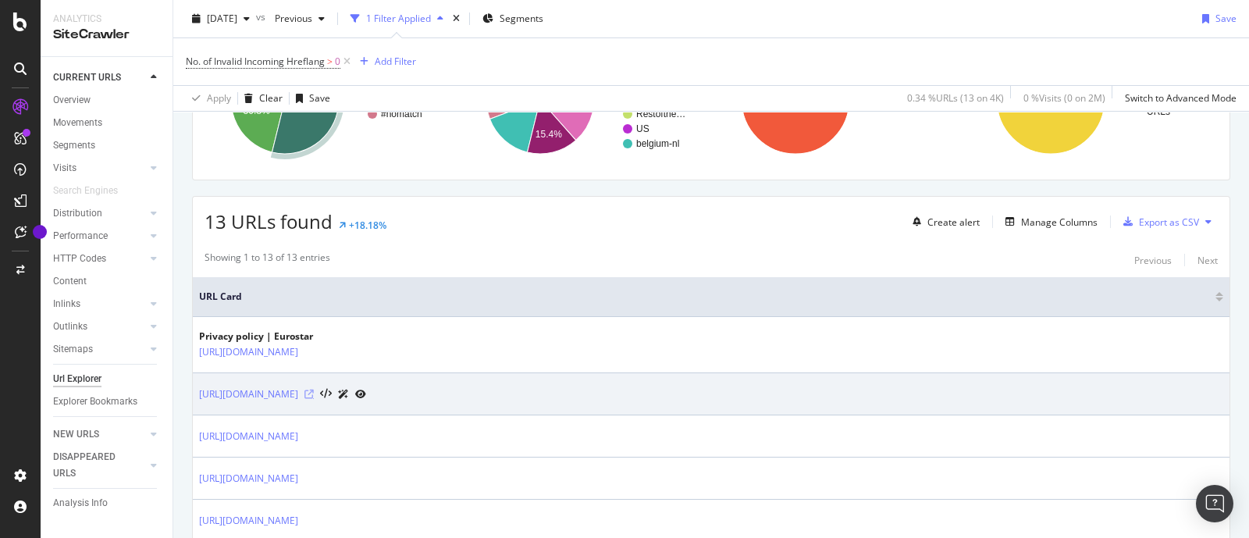
click at [314, 396] on icon at bounding box center [309, 394] width 9 height 9
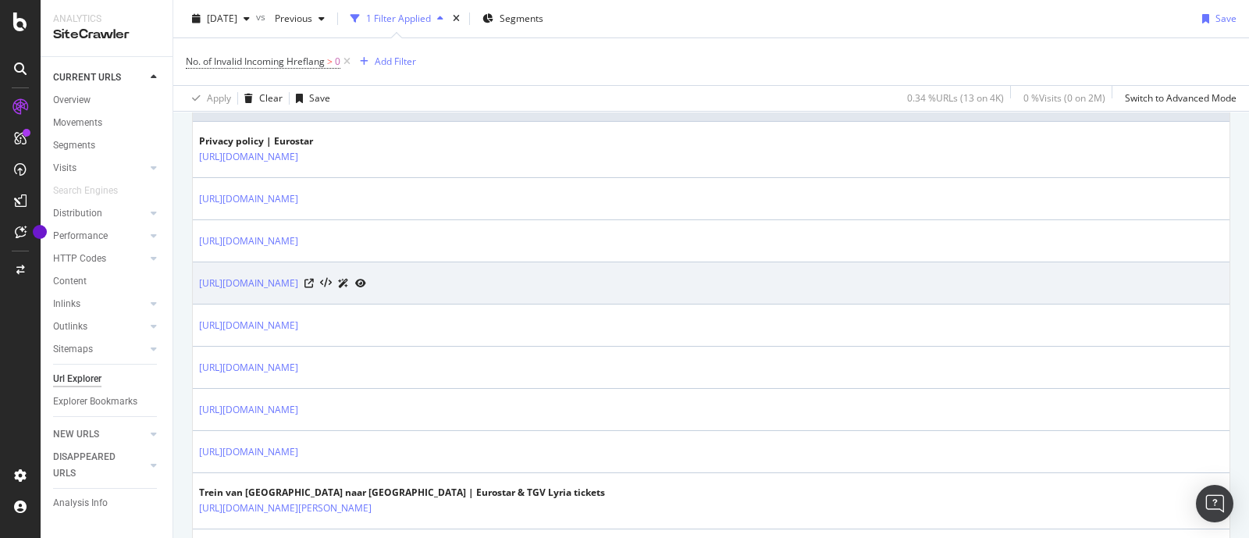
scroll to position [586, 0]
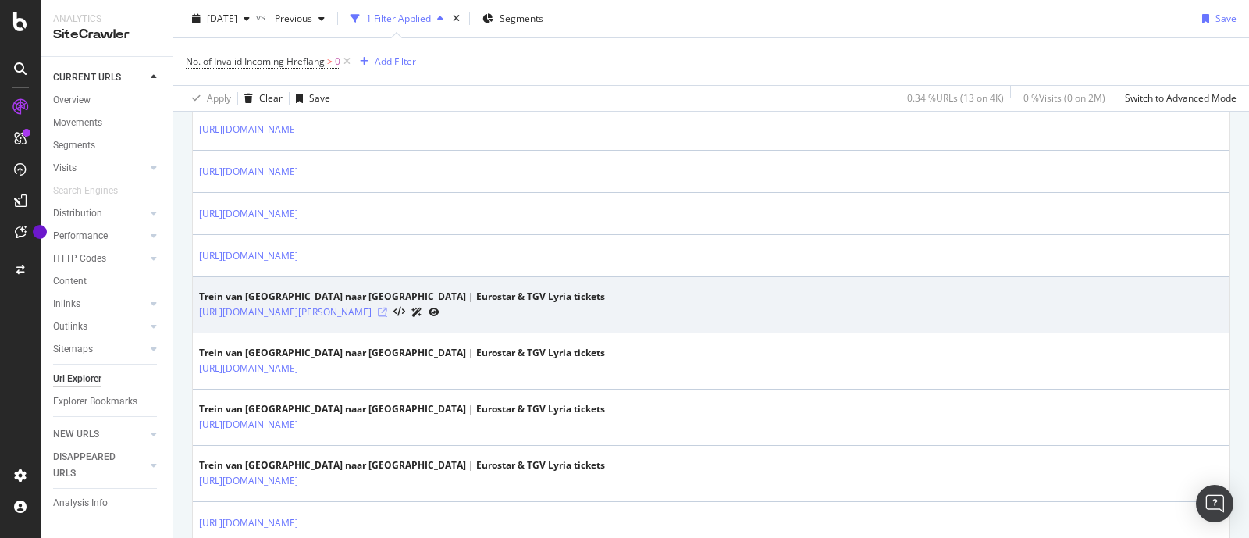
click at [387, 308] on icon at bounding box center [382, 312] width 9 height 9
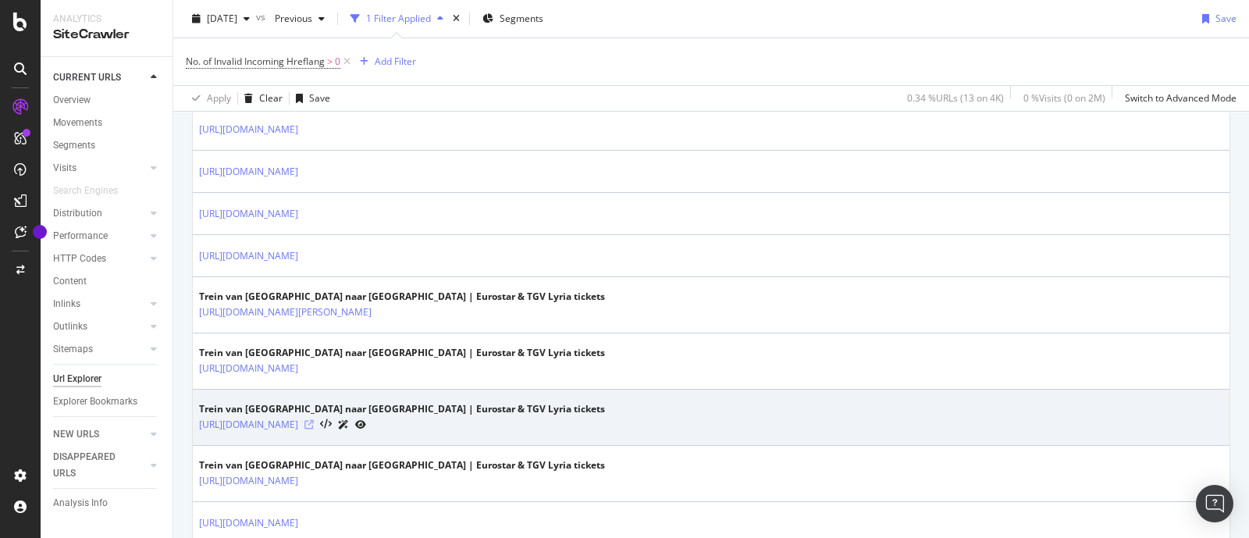
click at [314, 423] on icon at bounding box center [309, 424] width 9 height 9
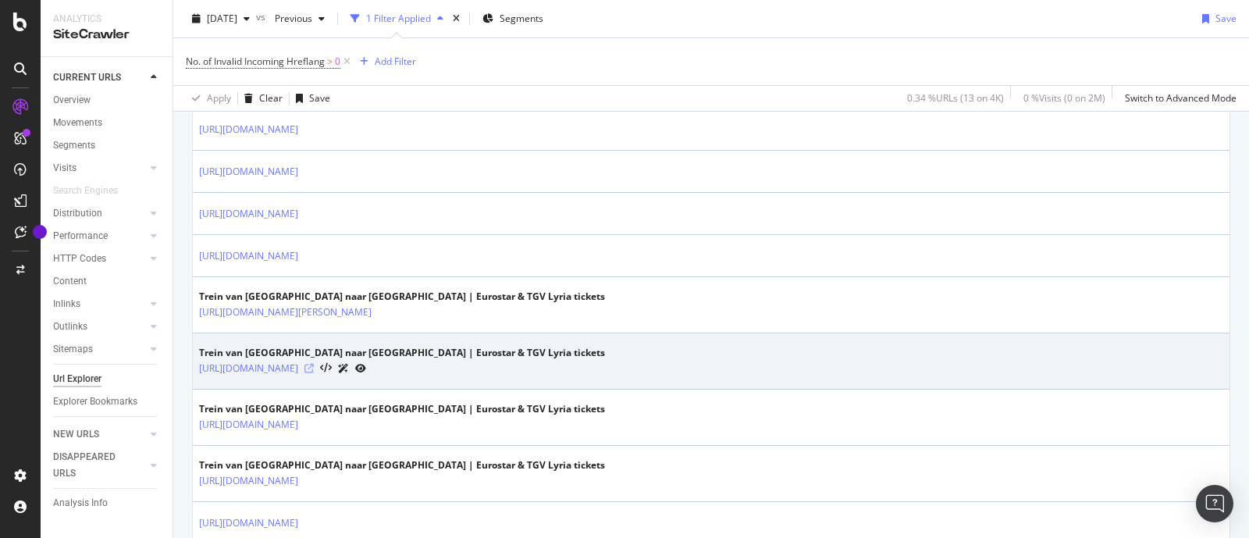
click at [314, 364] on icon at bounding box center [309, 368] width 9 height 9
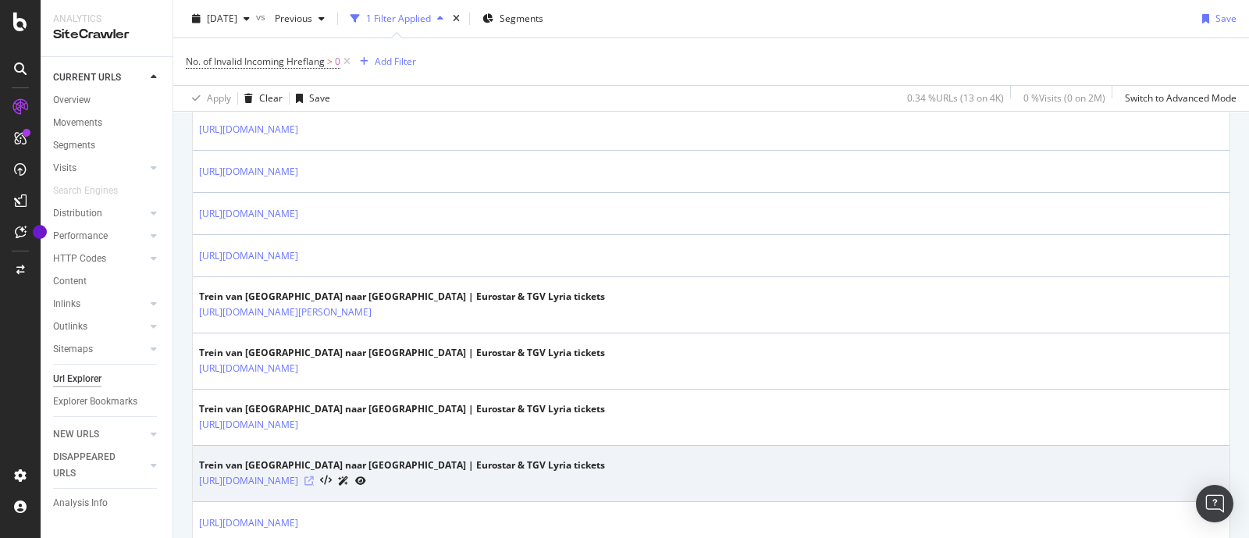
click at [314, 476] on icon at bounding box center [309, 480] width 9 height 9
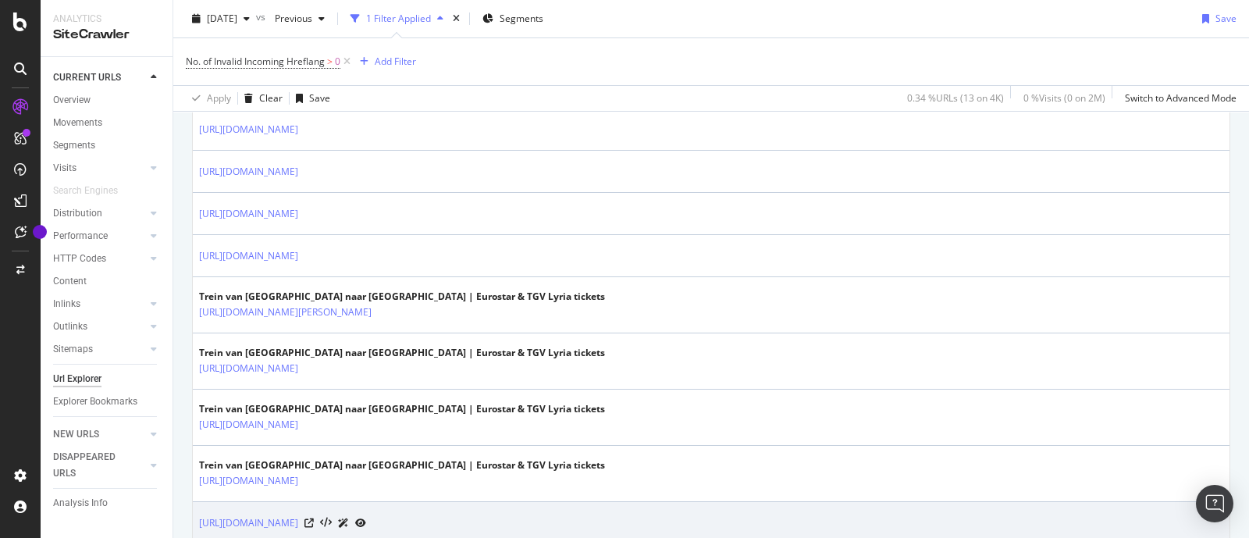
scroll to position [679, 0]
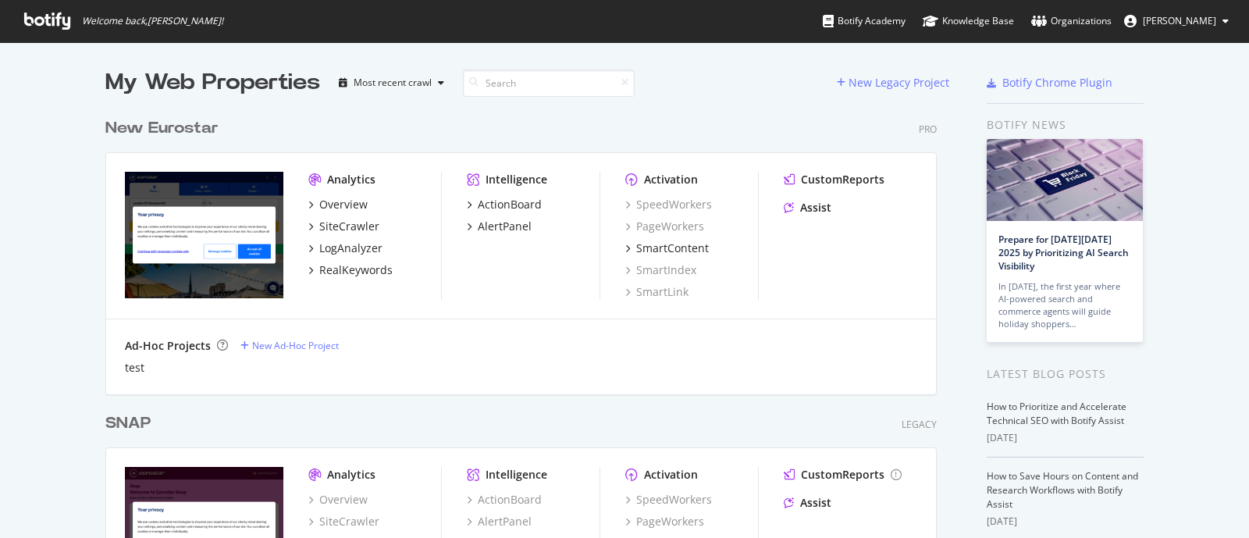
scroll to position [523, 1219]
